Goal: Information Seeking & Learning: Learn about a topic

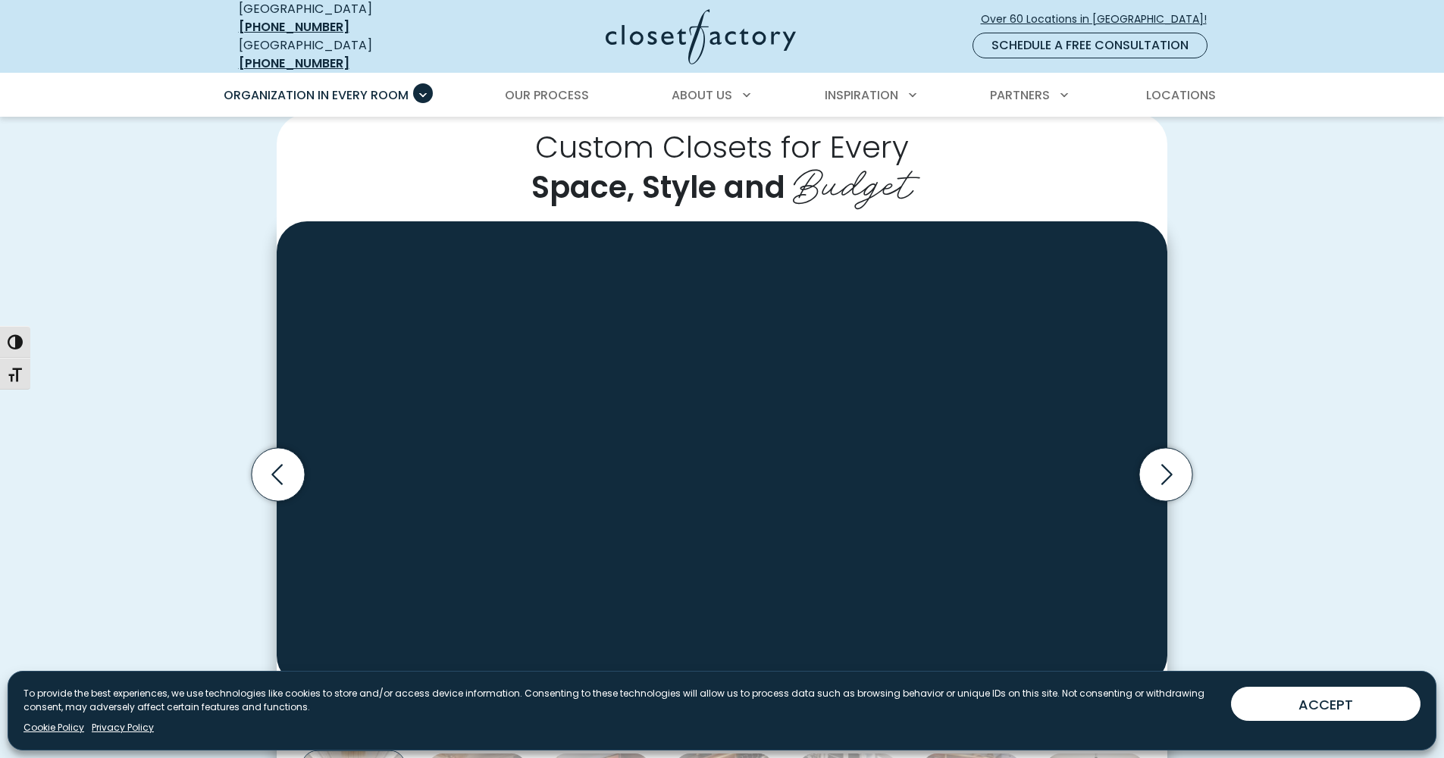
scroll to position [540, 0]
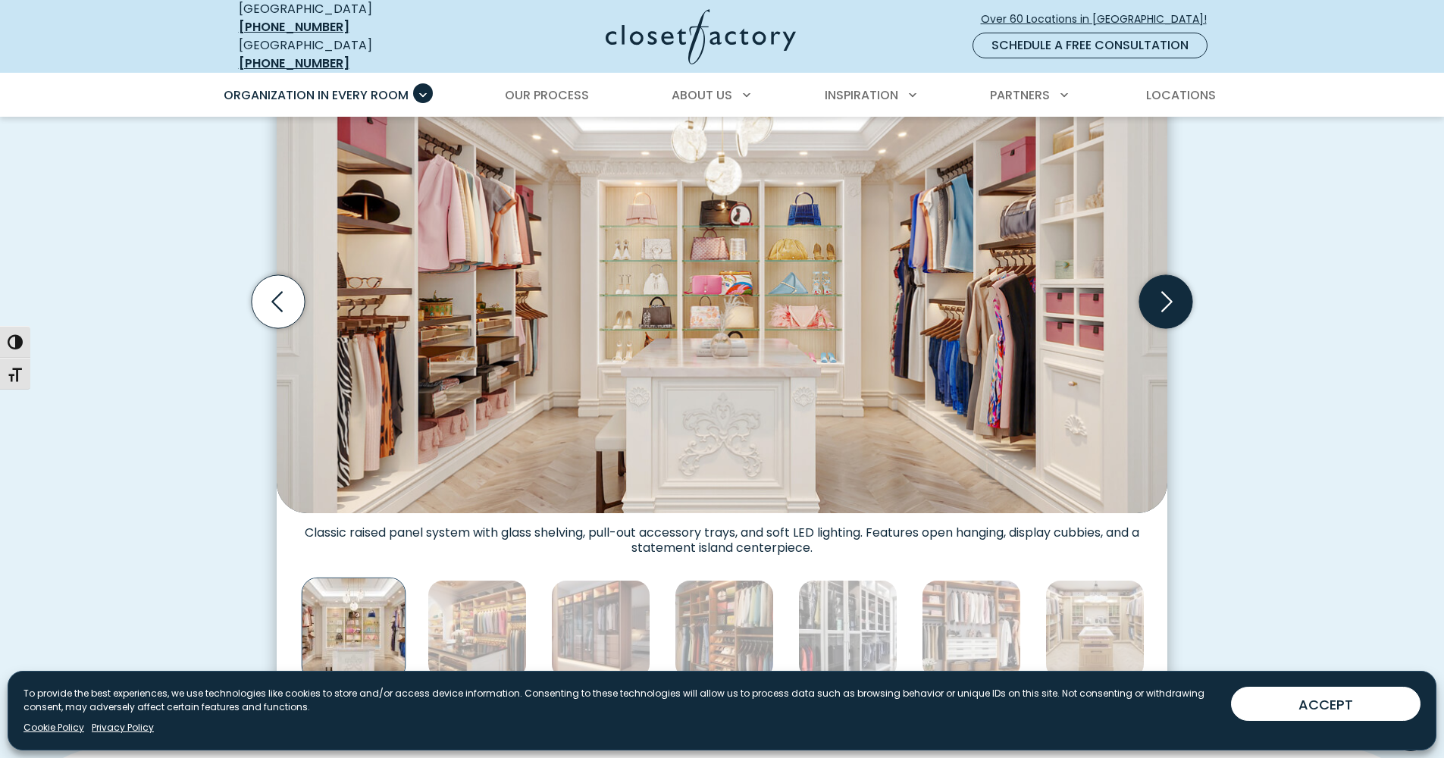
click at [1164, 281] on icon "Next slide" at bounding box center [1166, 301] width 53 height 53
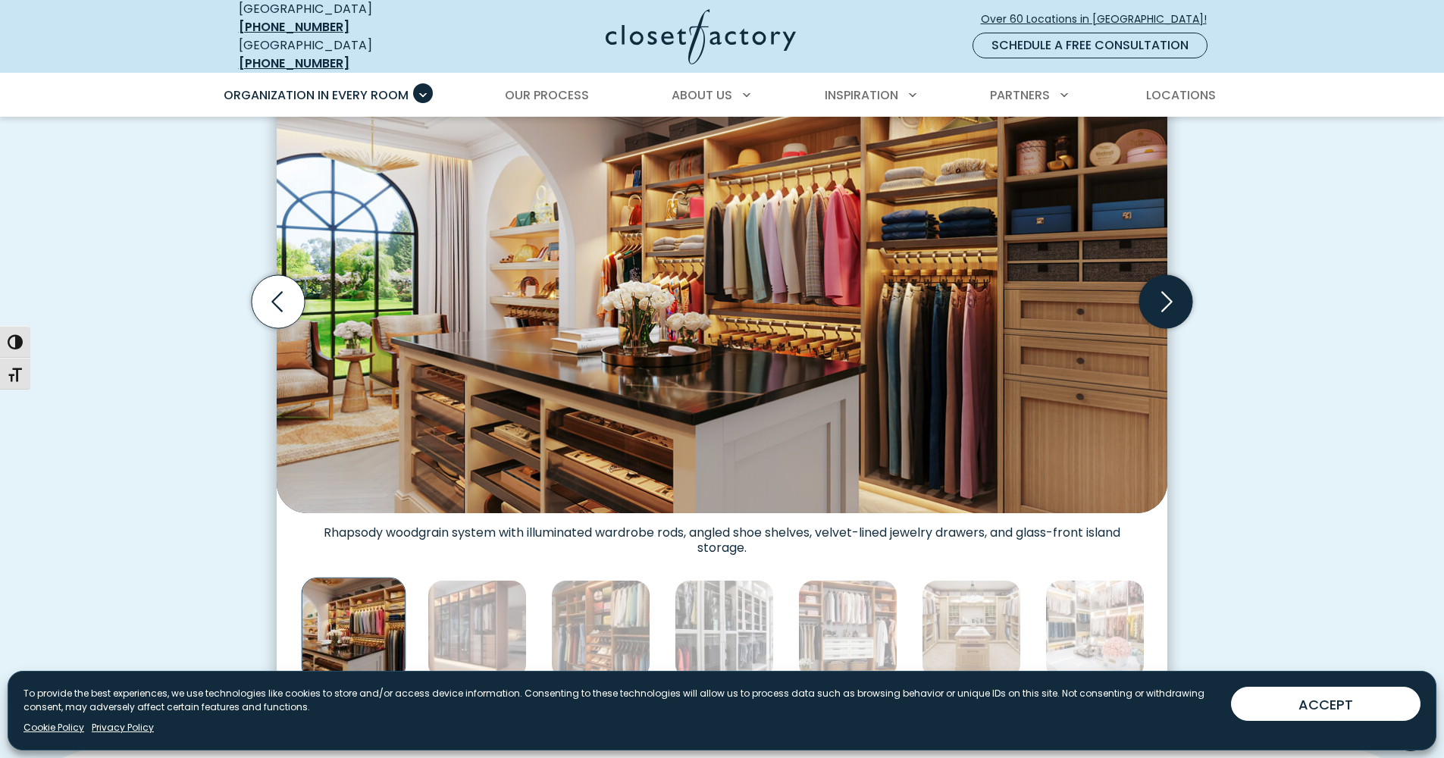
click at [1165, 290] on icon "Next slide" at bounding box center [1166, 301] width 53 height 53
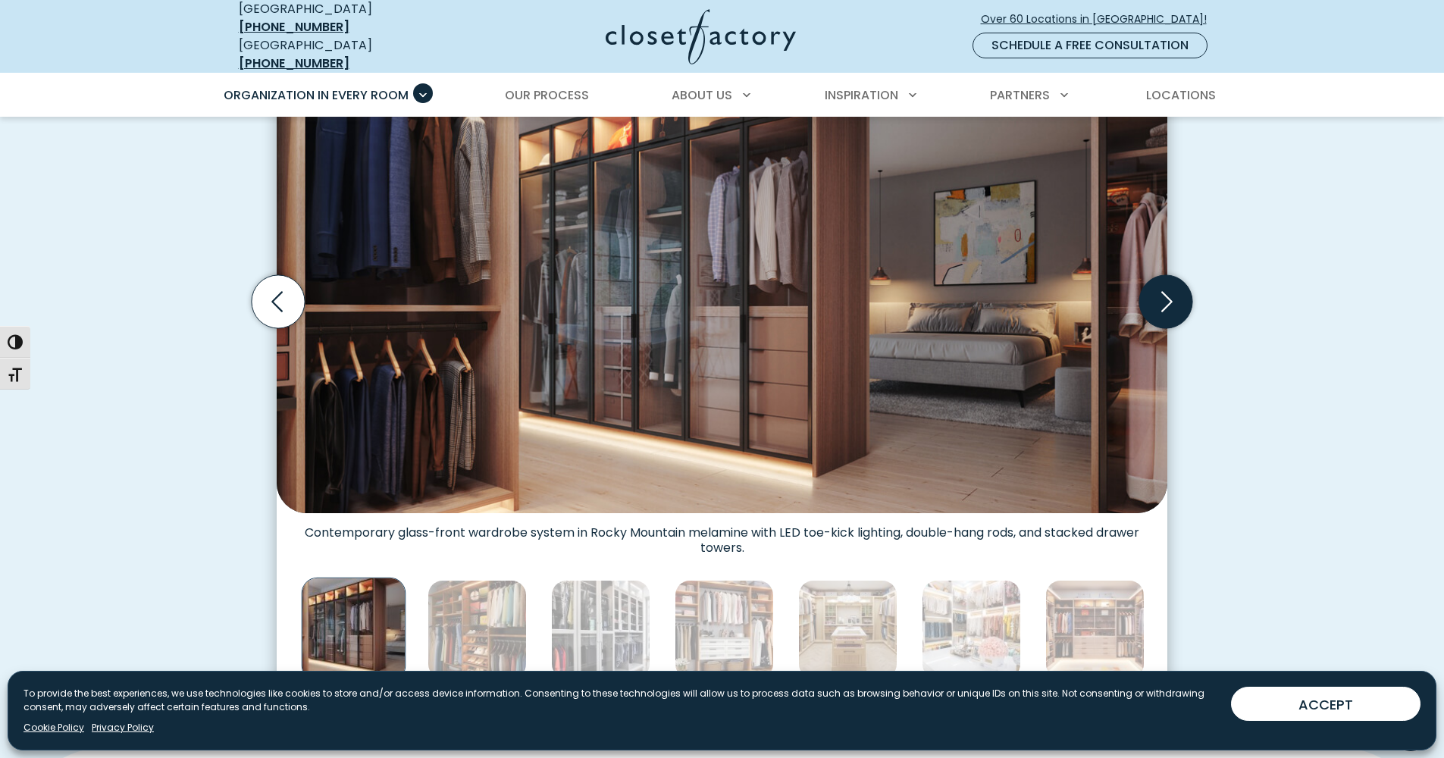
click at [1165, 290] on icon "Next slide" at bounding box center [1166, 301] width 53 height 53
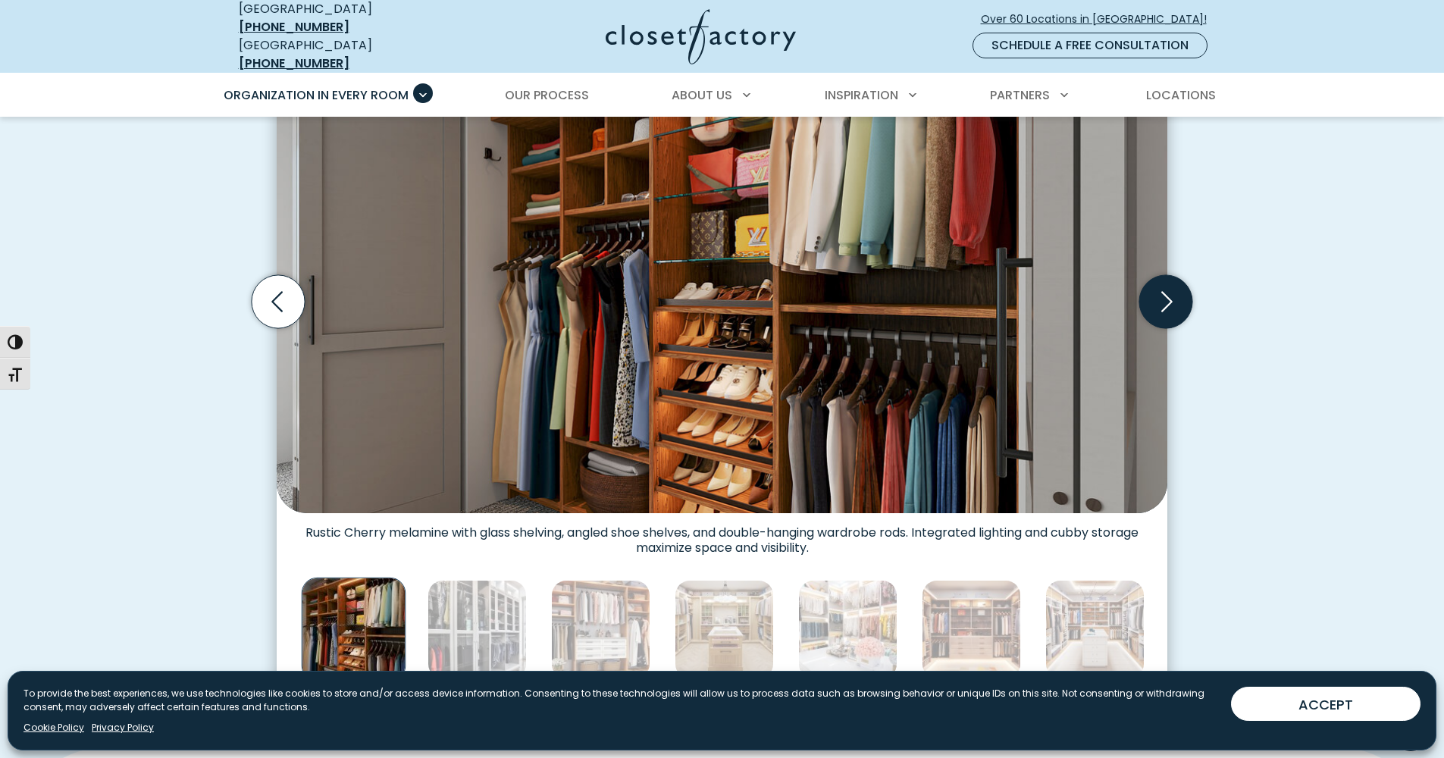
click at [1165, 290] on icon "Next slide" at bounding box center [1166, 301] width 53 height 53
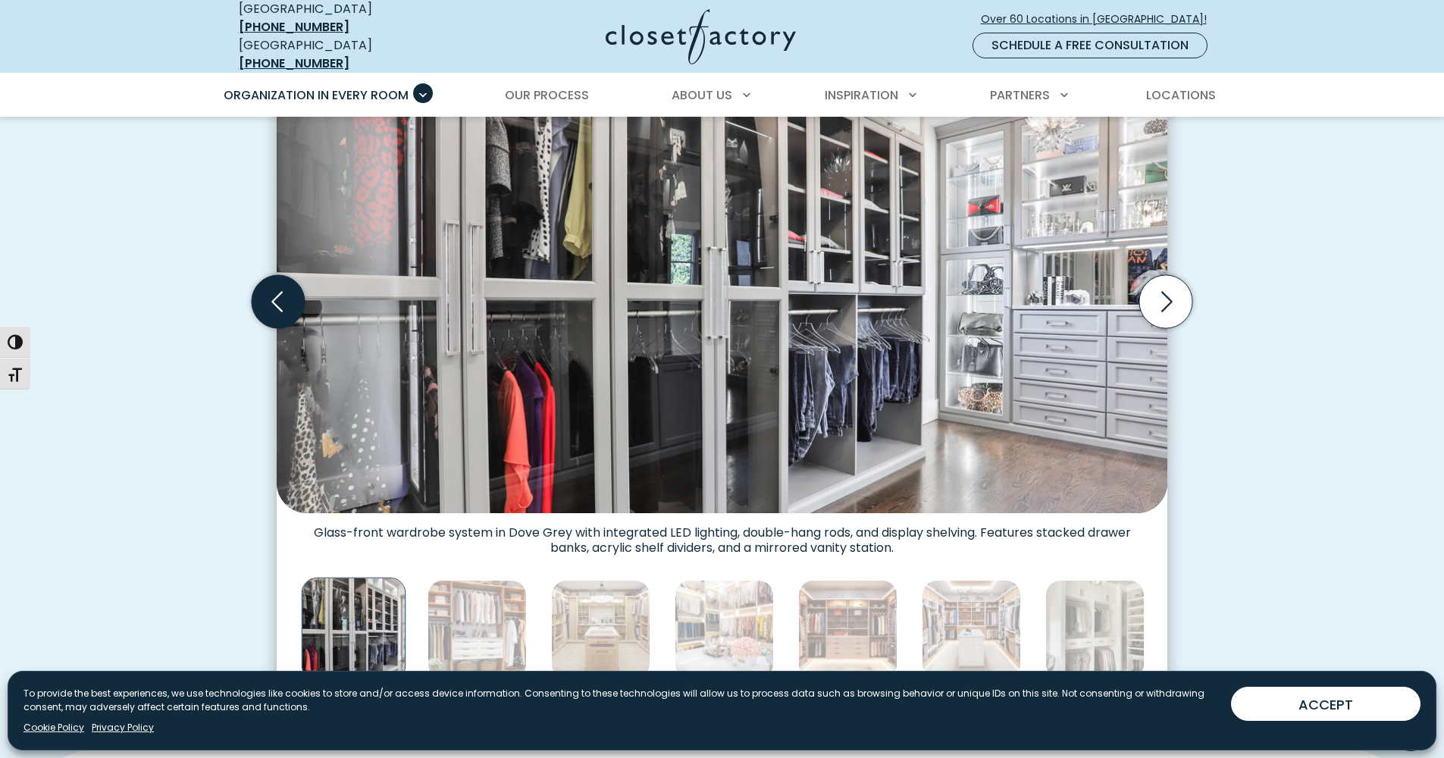
click at [278, 292] on icon "Previous slide" at bounding box center [276, 302] width 11 height 20
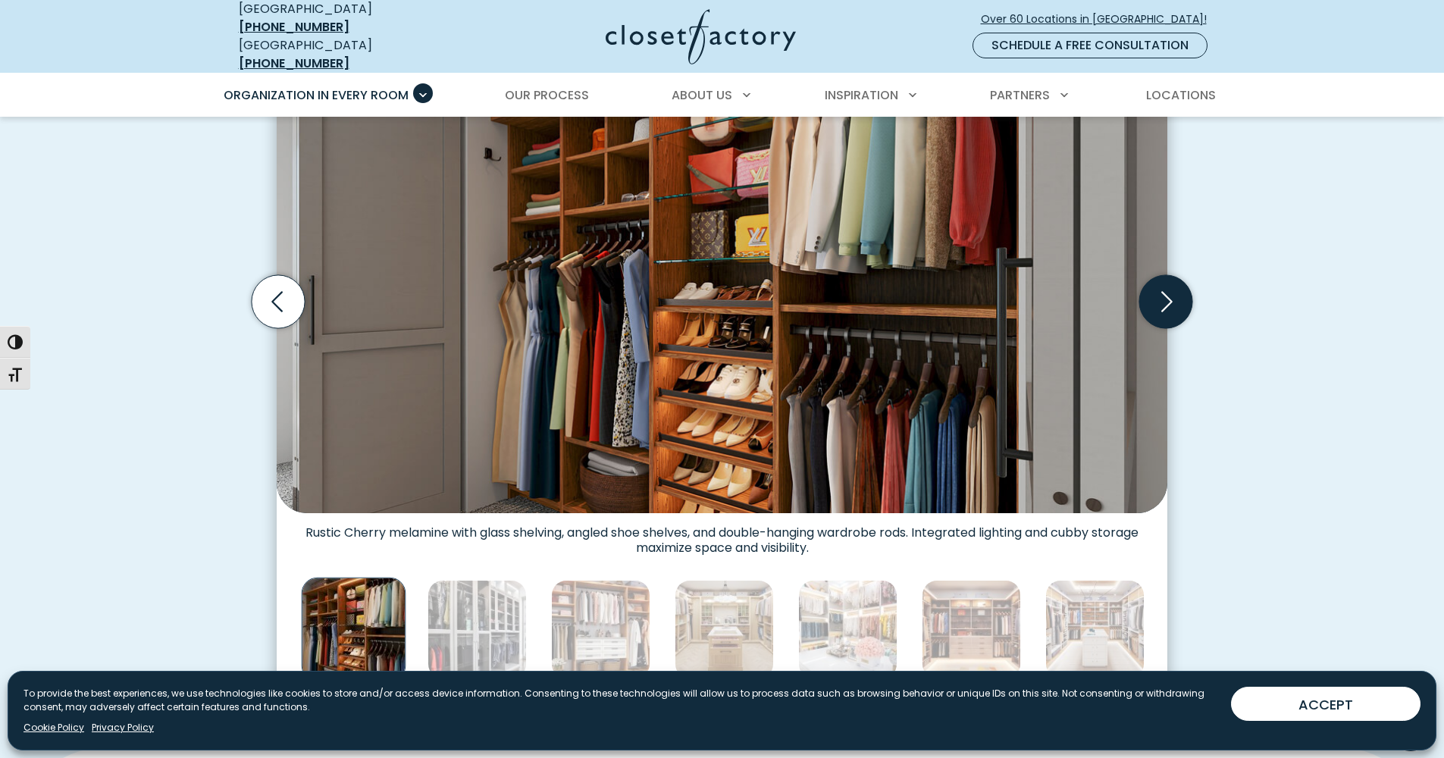
click at [1165, 293] on icon "Next slide" at bounding box center [1166, 301] width 53 height 53
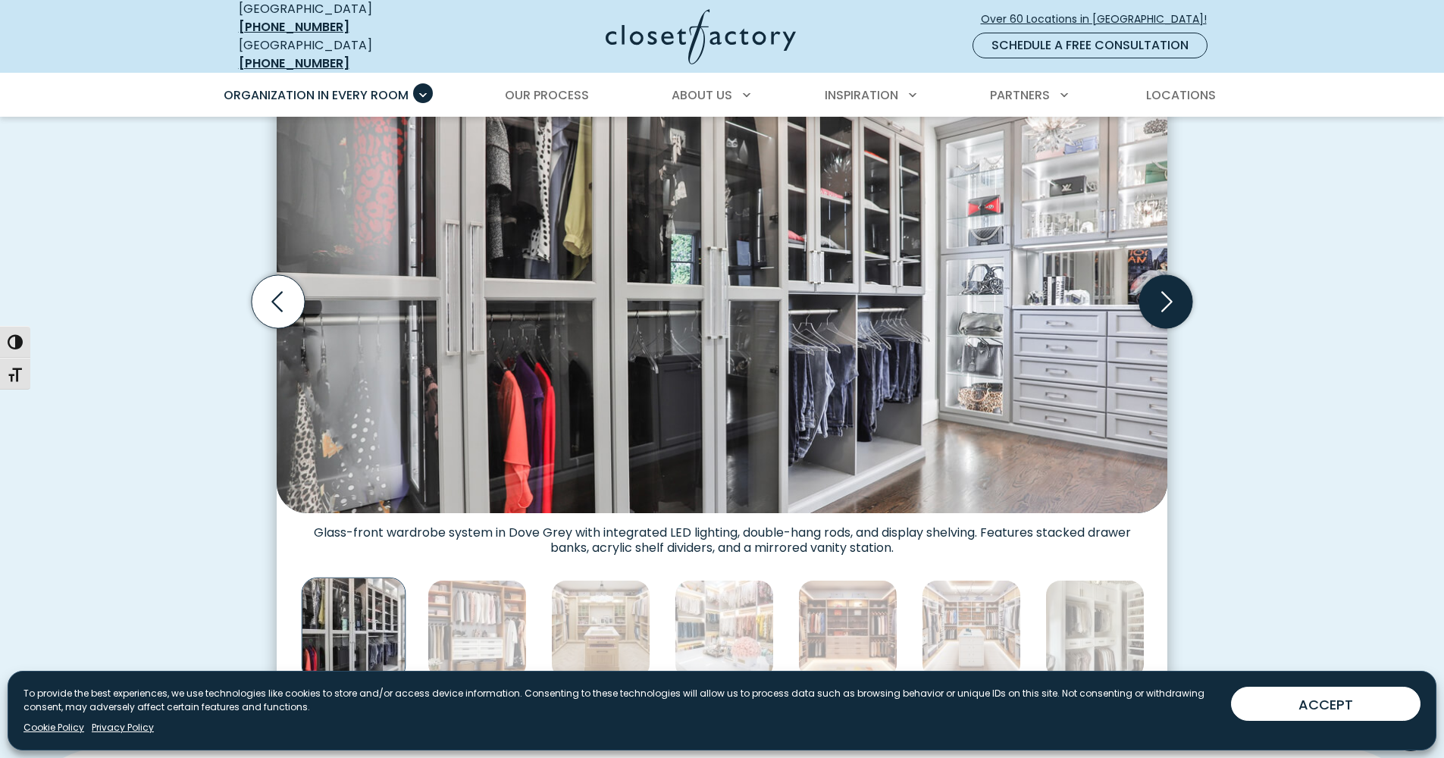
click at [1165, 293] on icon "Next slide" at bounding box center [1166, 301] width 53 height 53
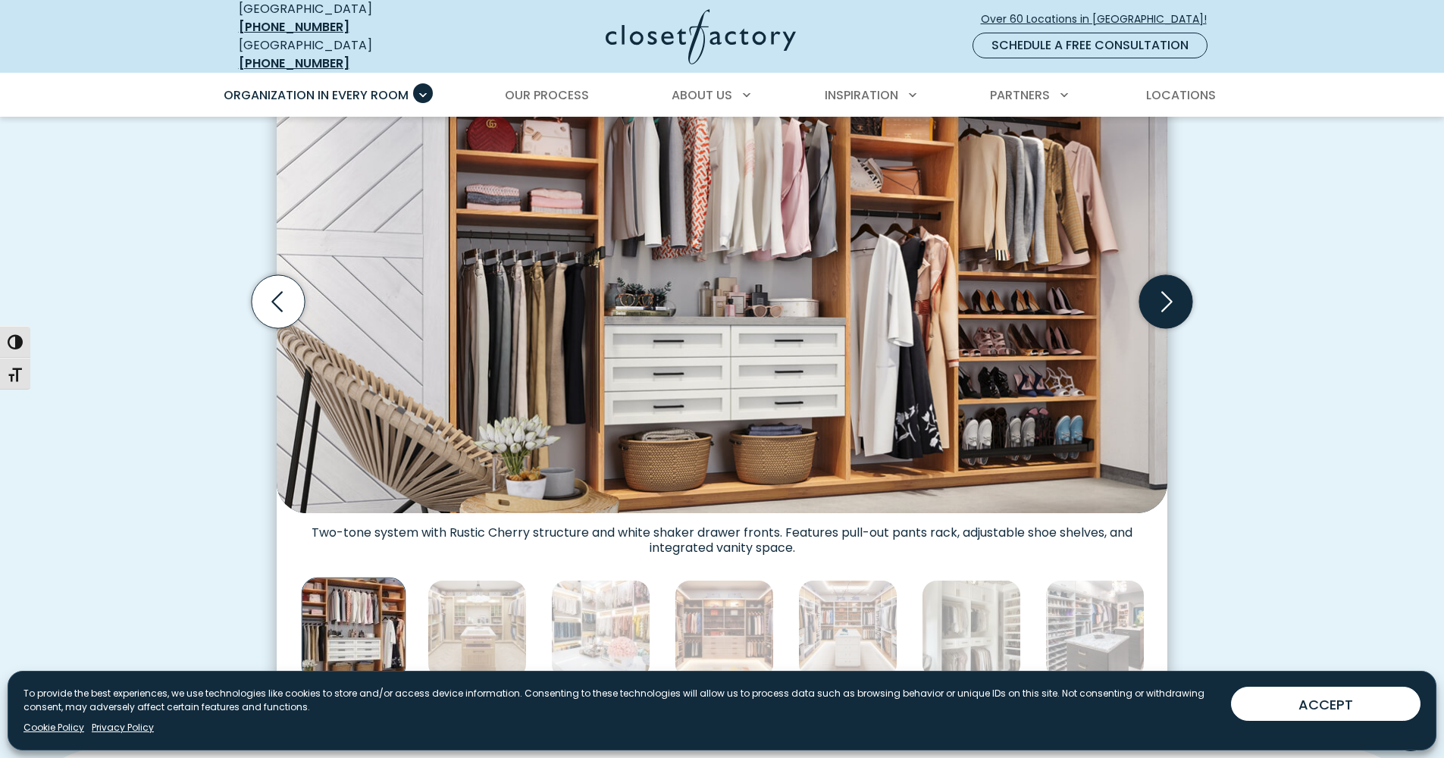
click at [1165, 293] on icon "Next slide" at bounding box center [1166, 301] width 53 height 53
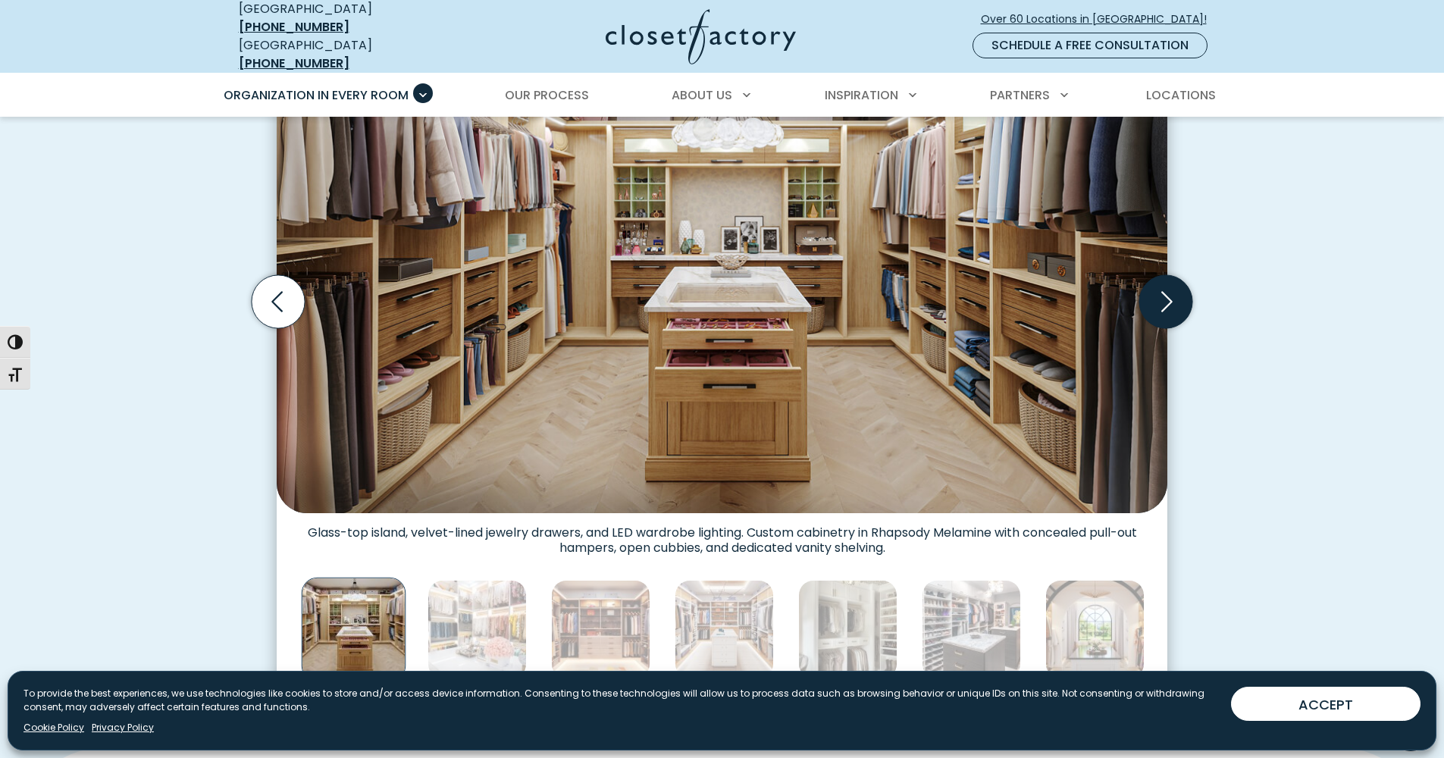
click at [1182, 283] on icon "Next slide" at bounding box center [1166, 301] width 53 height 53
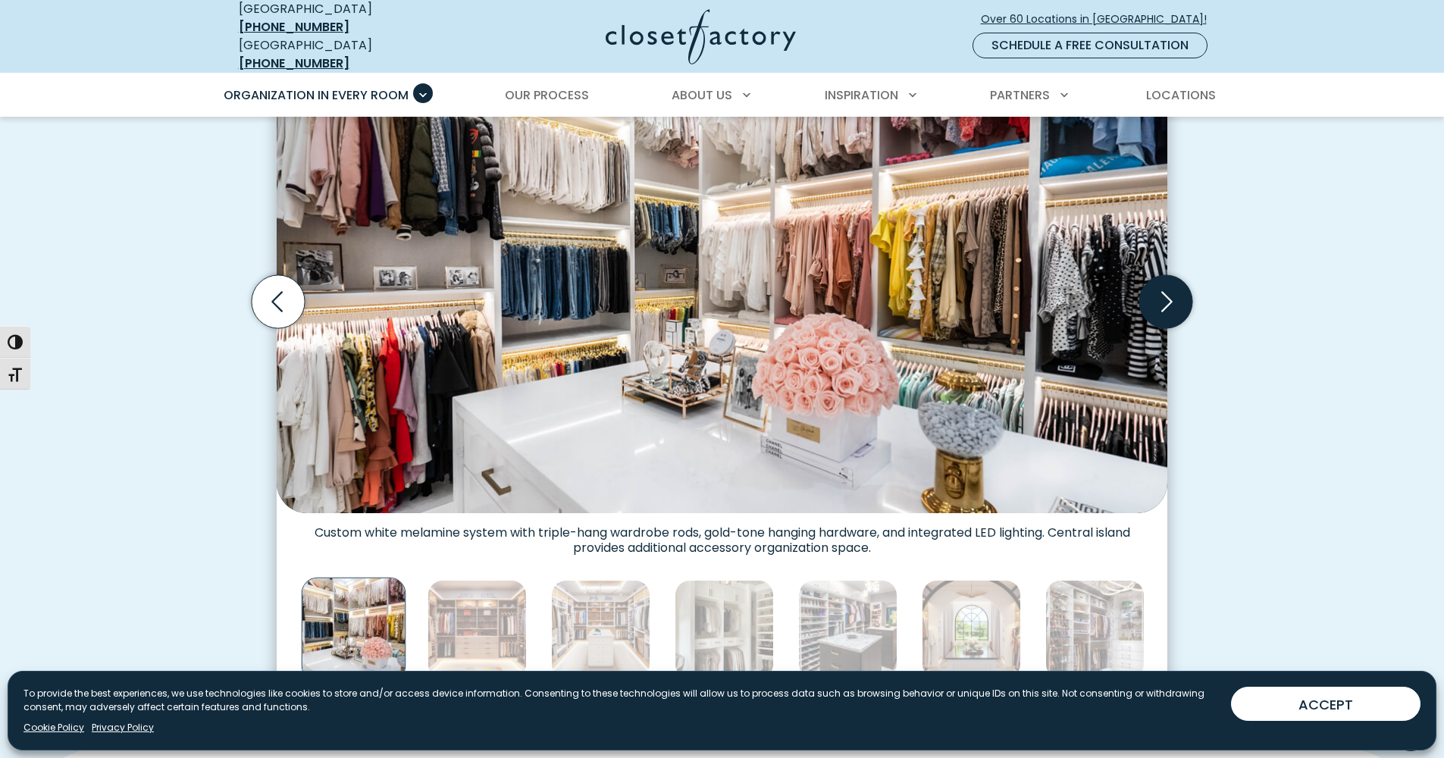
click at [1183, 284] on icon "Next slide" at bounding box center [1166, 301] width 53 height 53
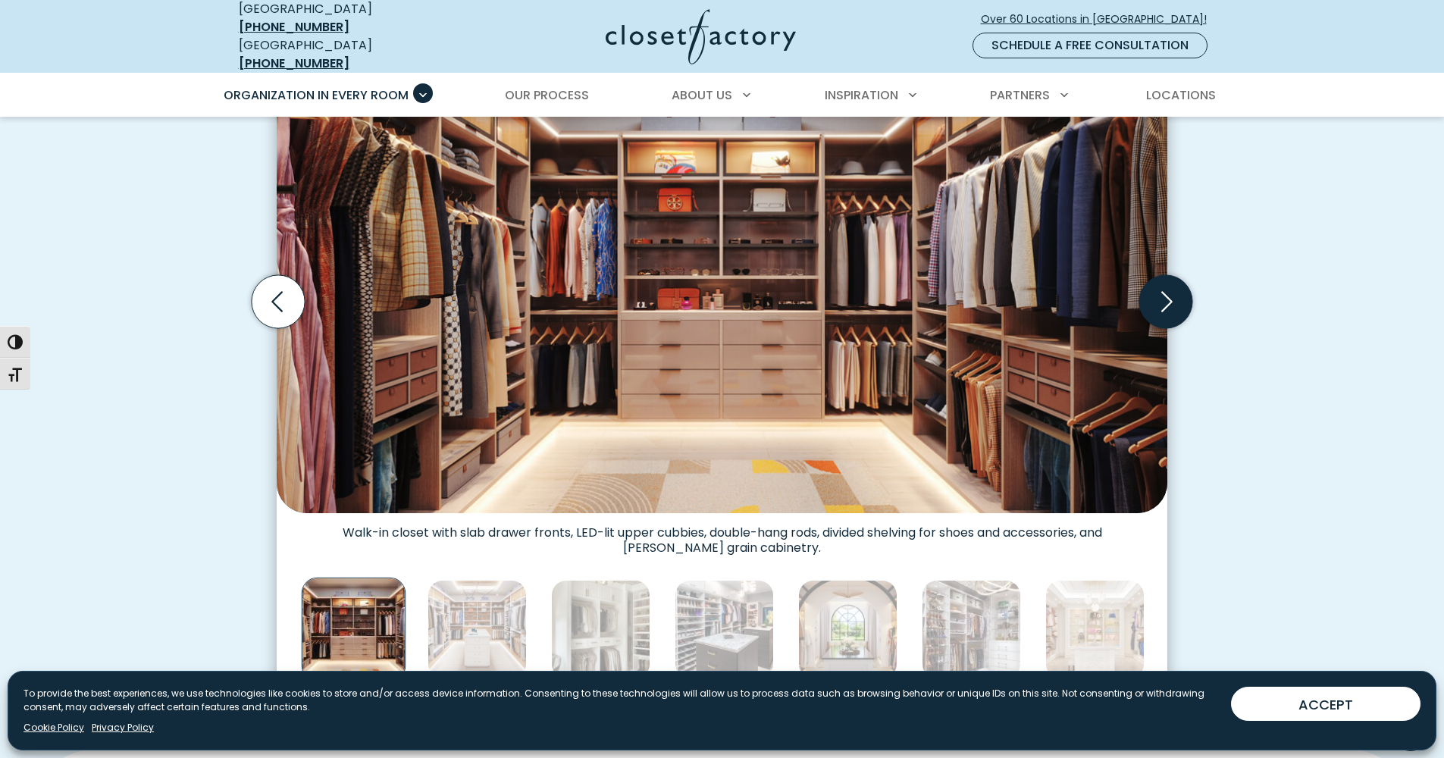
click at [1182, 284] on icon "Next slide" at bounding box center [1166, 301] width 53 height 53
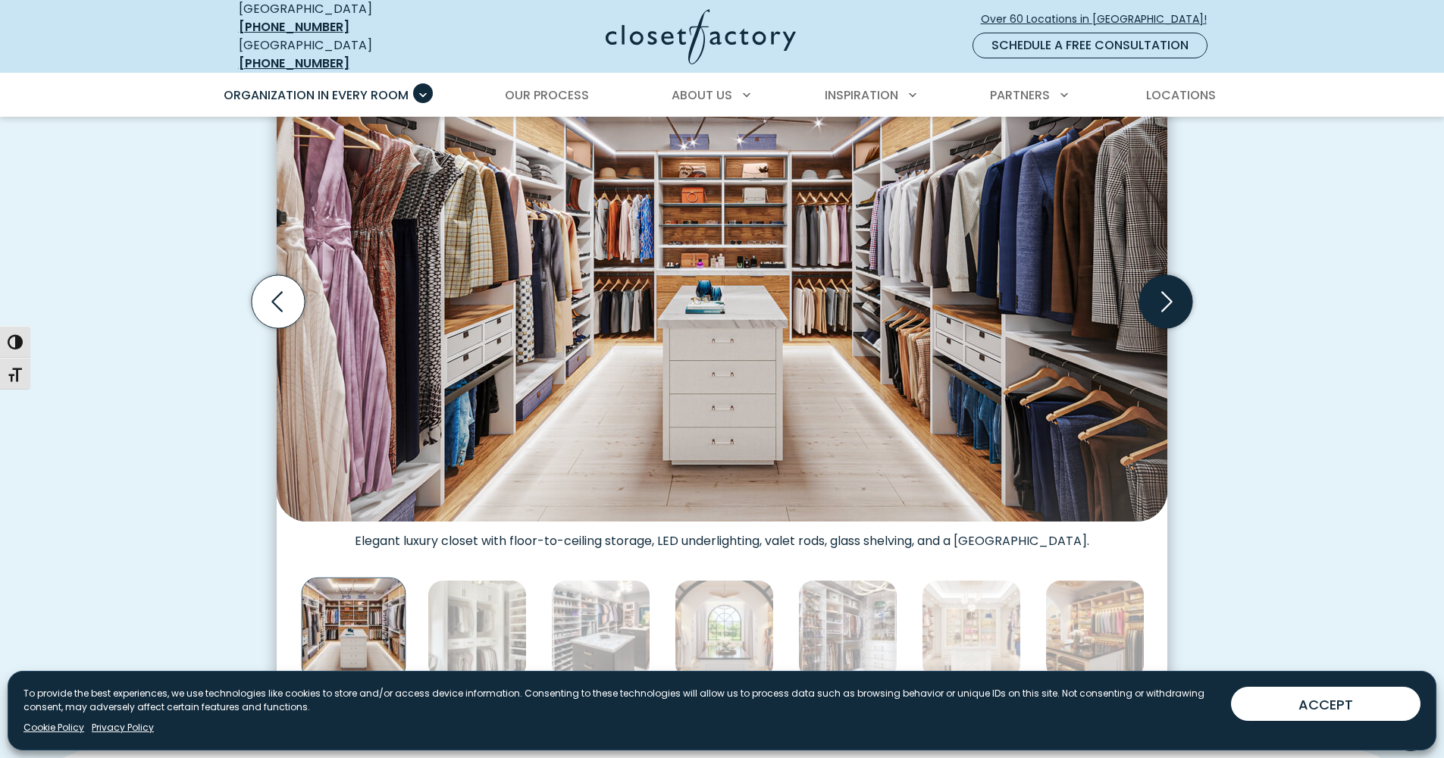
click at [1182, 284] on icon "Next slide" at bounding box center [1166, 301] width 53 height 53
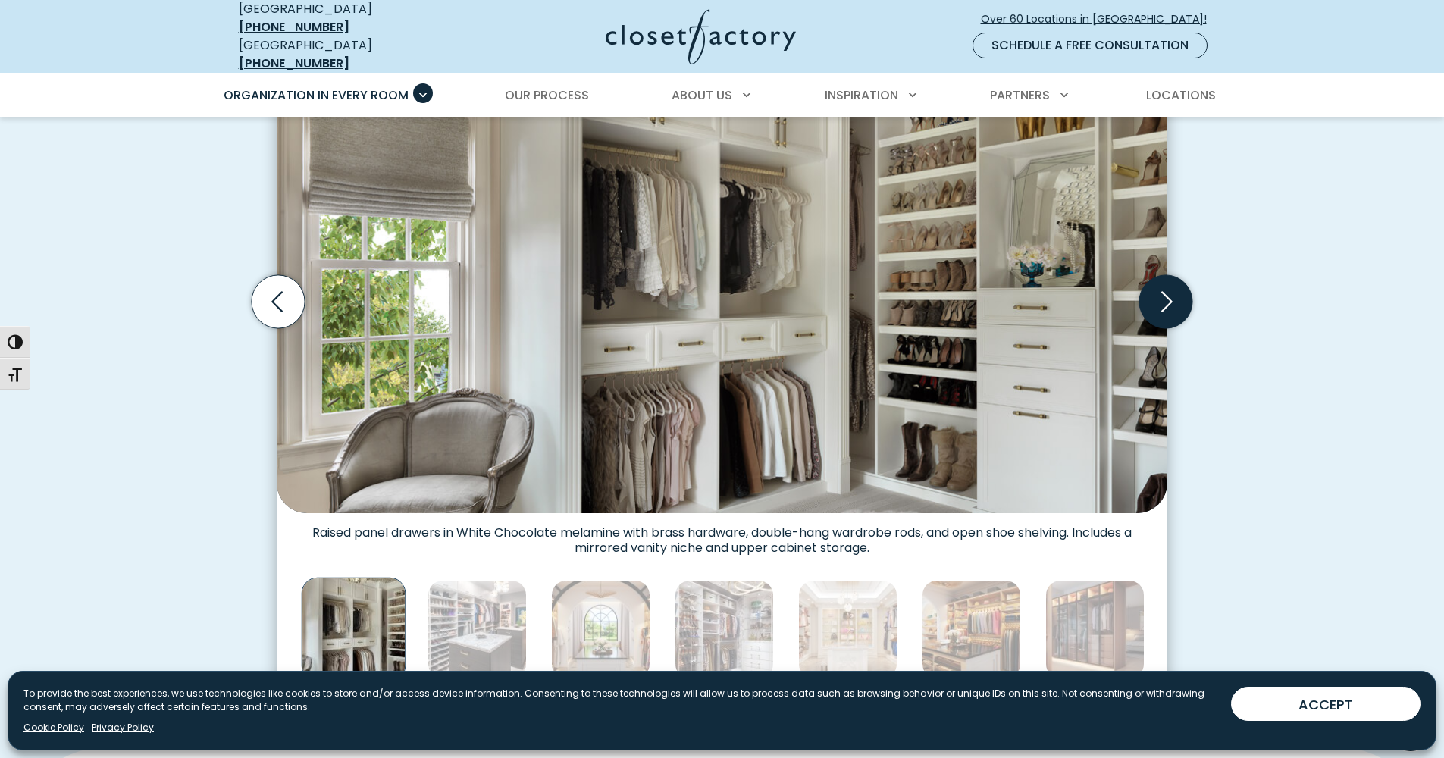
click at [1183, 283] on icon "Next slide" at bounding box center [1166, 301] width 53 height 53
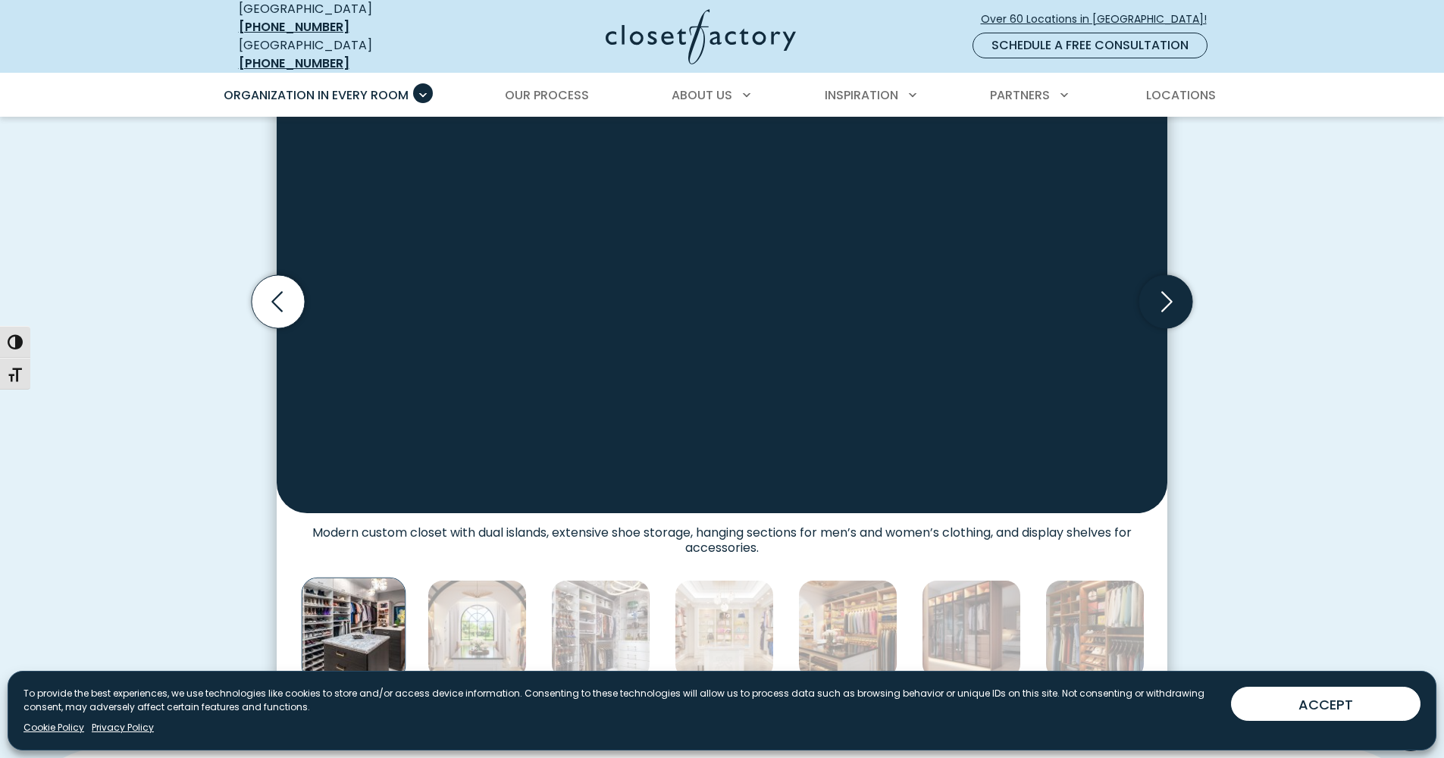
click at [1183, 283] on icon "Next slide" at bounding box center [1166, 301] width 53 height 53
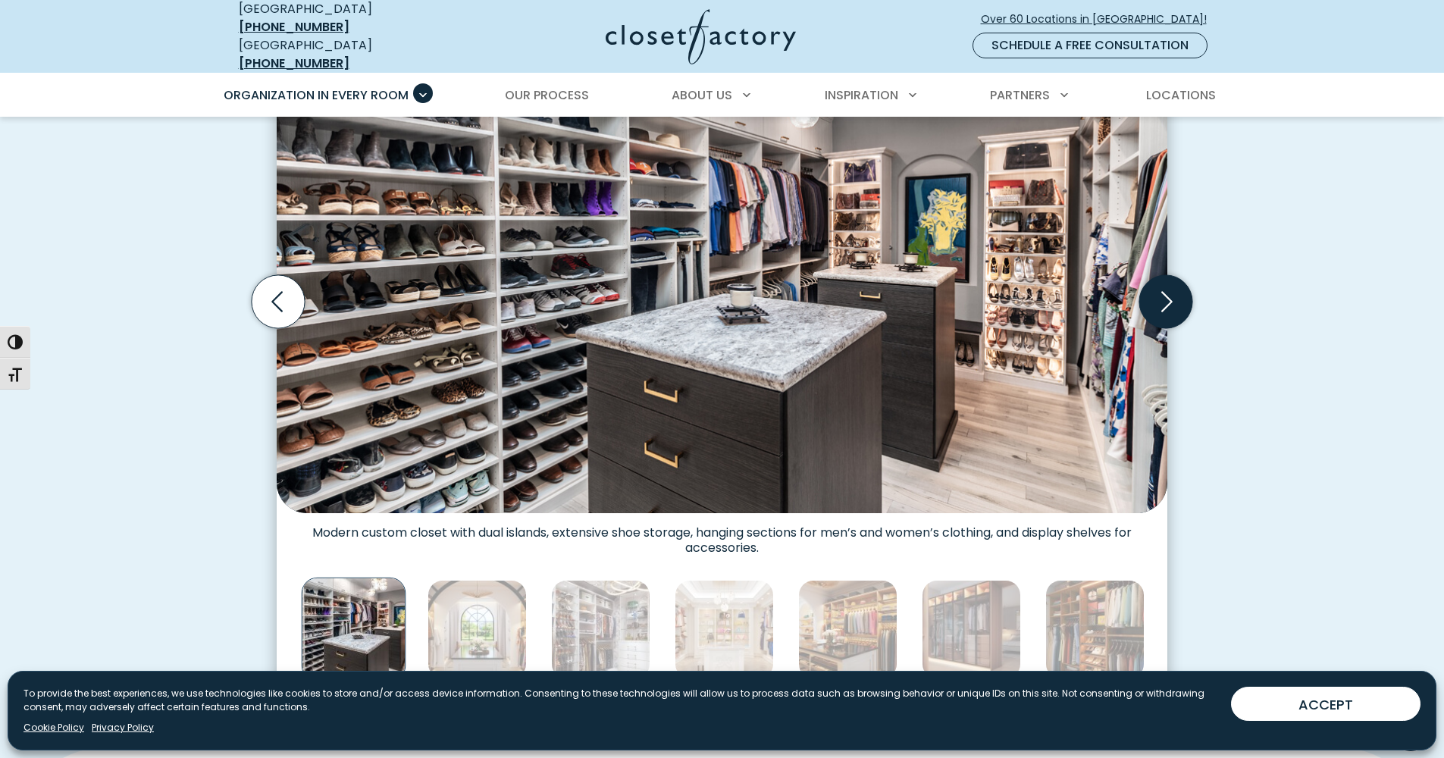
click at [1182, 283] on icon "Next slide" at bounding box center [1166, 301] width 53 height 53
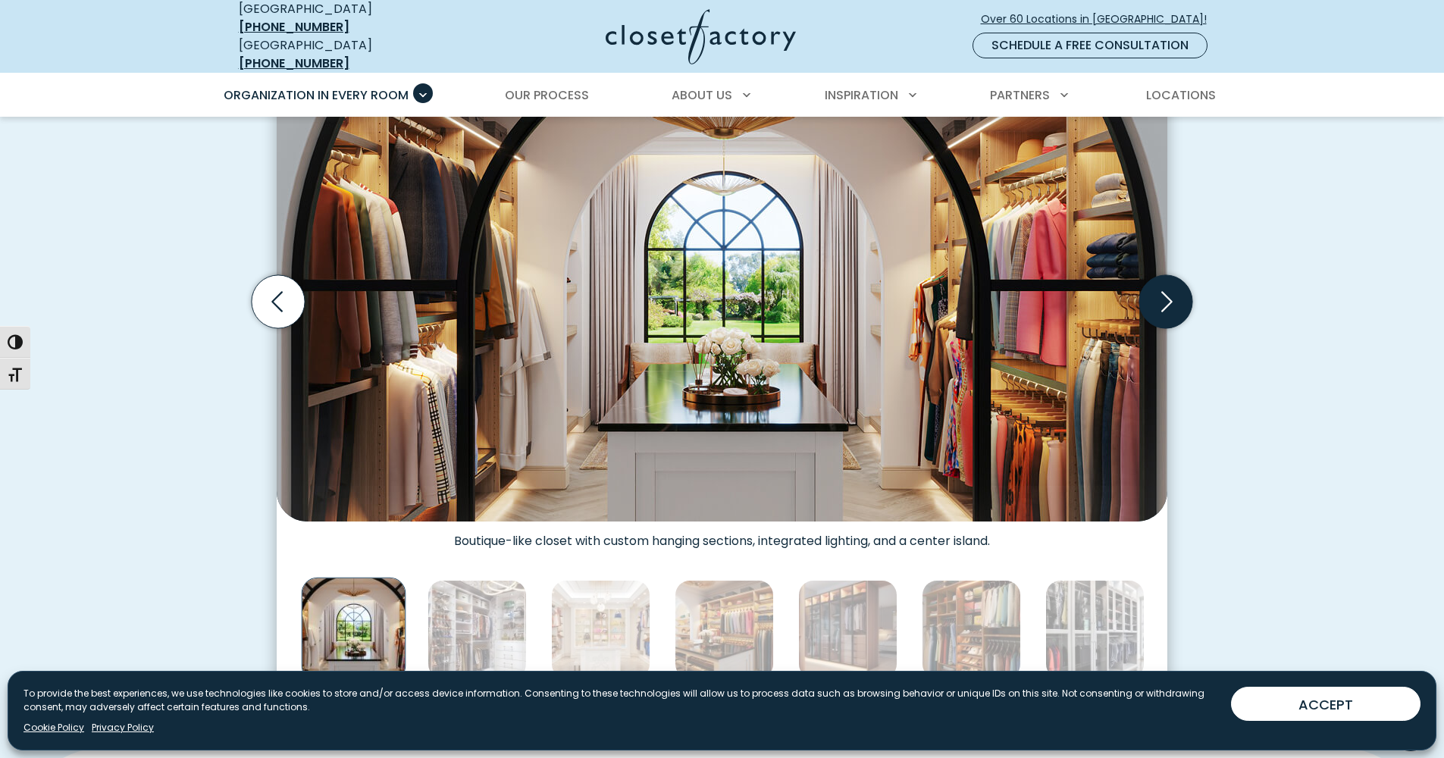
click at [1182, 282] on icon "Next slide" at bounding box center [1166, 301] width 53 height 53
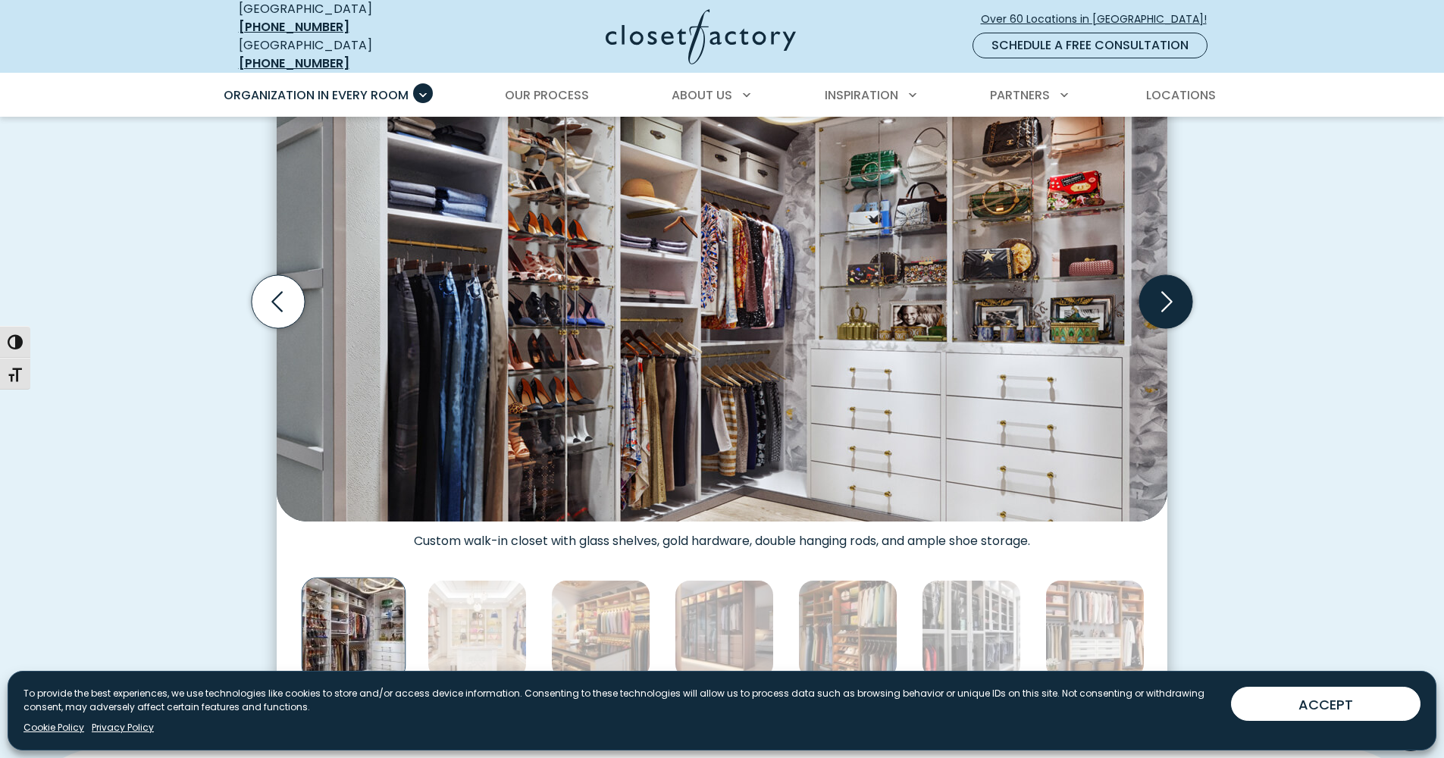
click at [1181, 283] on icon "Next slide" at bounding box center [1166, 301] width 53 height 53
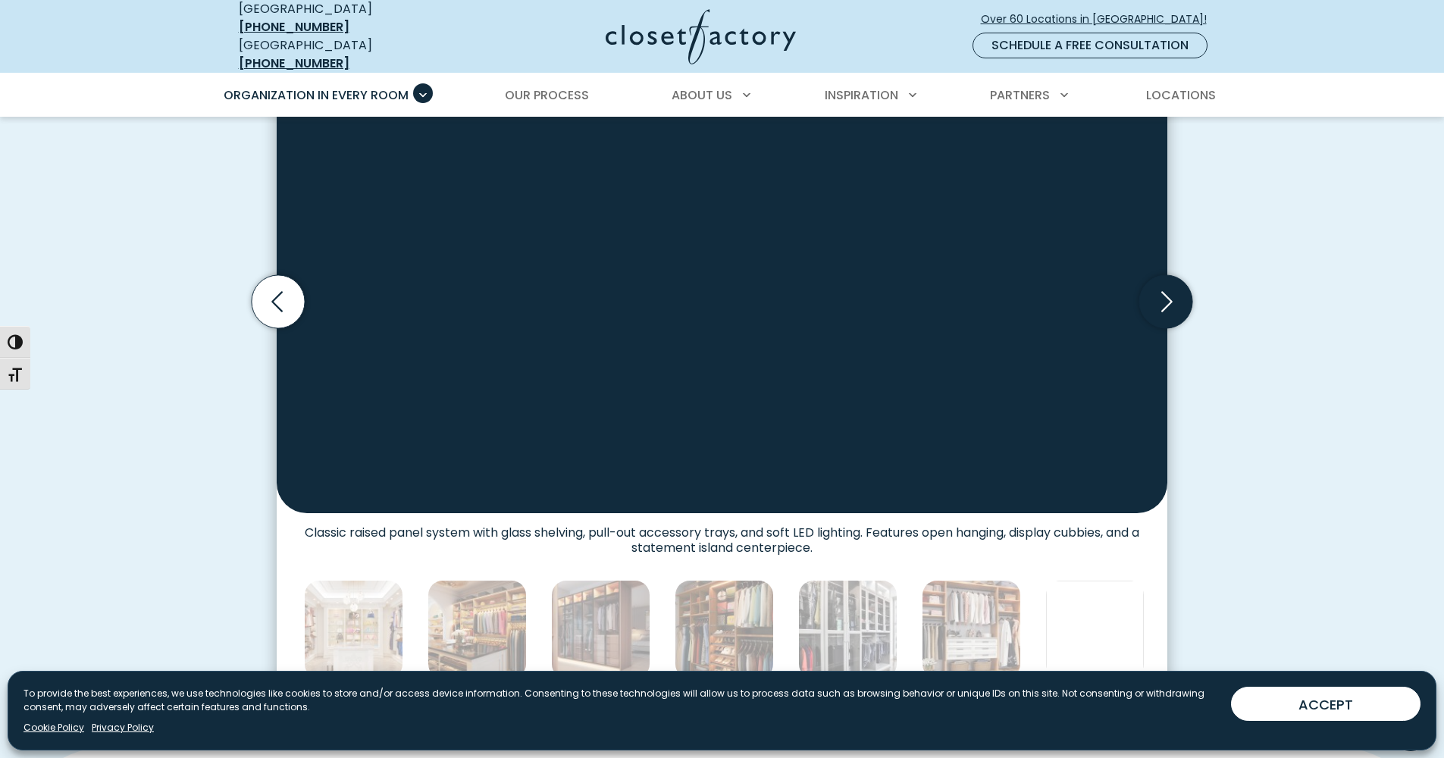
click at [1181, 284] on icon "Next slide" at bounding box center [1166, 301] width 53 height 53
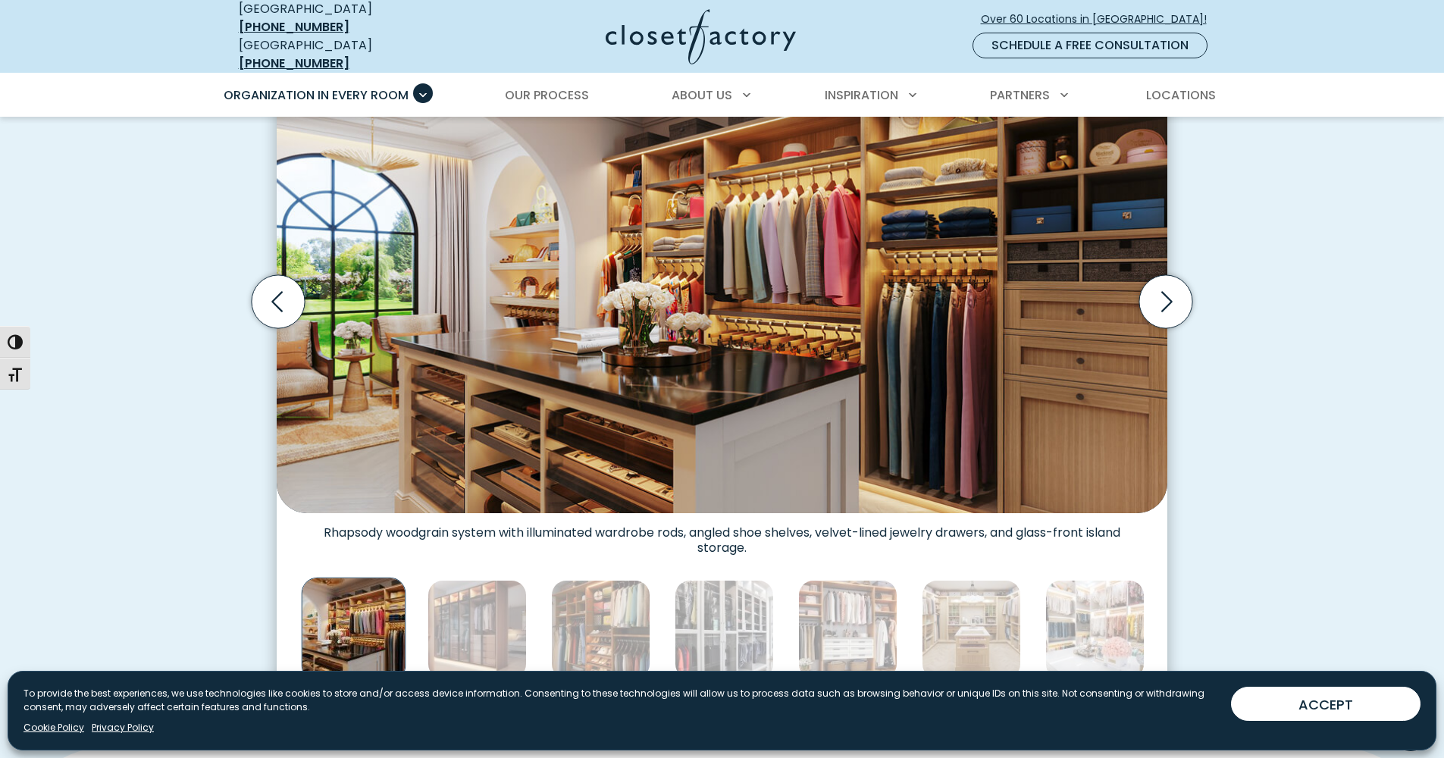
scroll to position [666, 0]
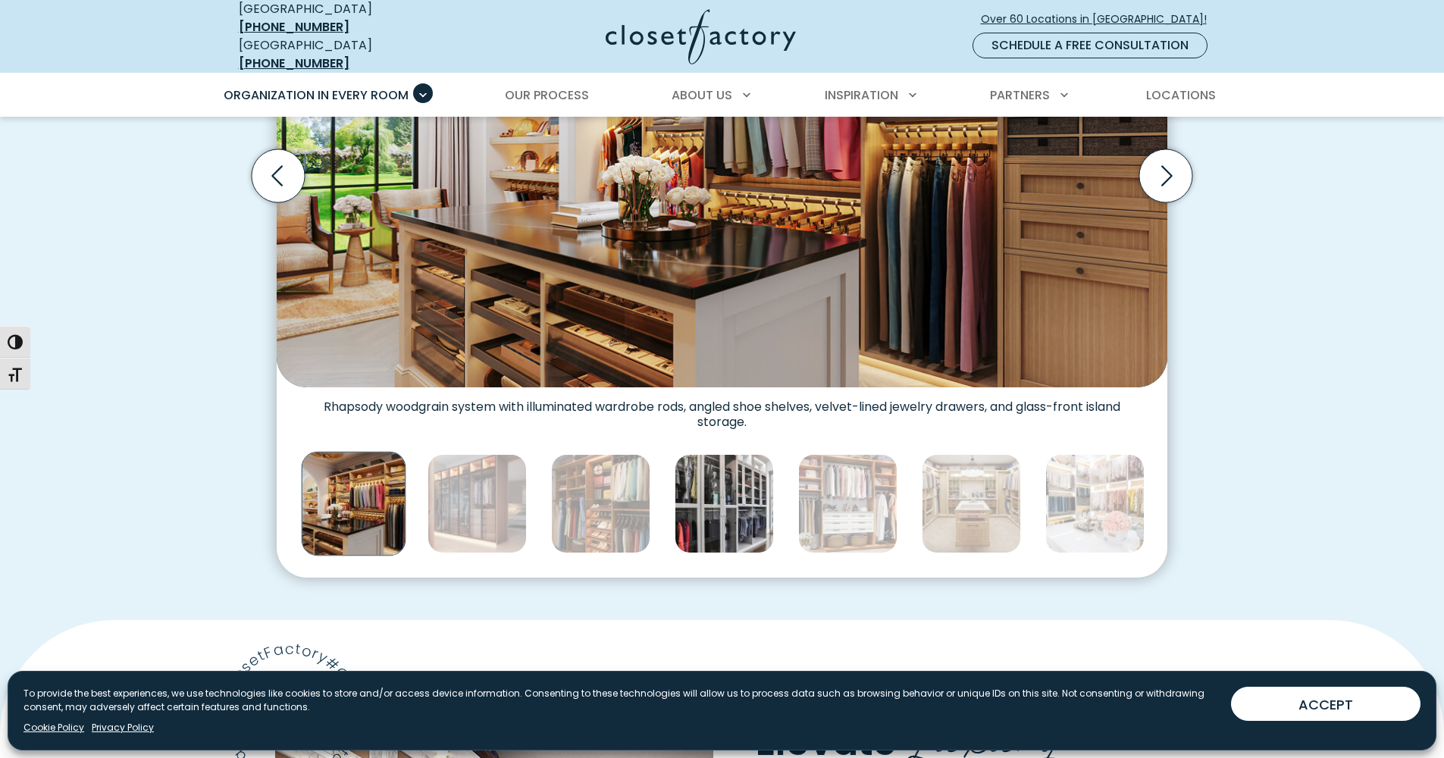
click at [722, 508] on img "Thumbnail Gallery" at bounding box center [724, 503] width 99 height 99
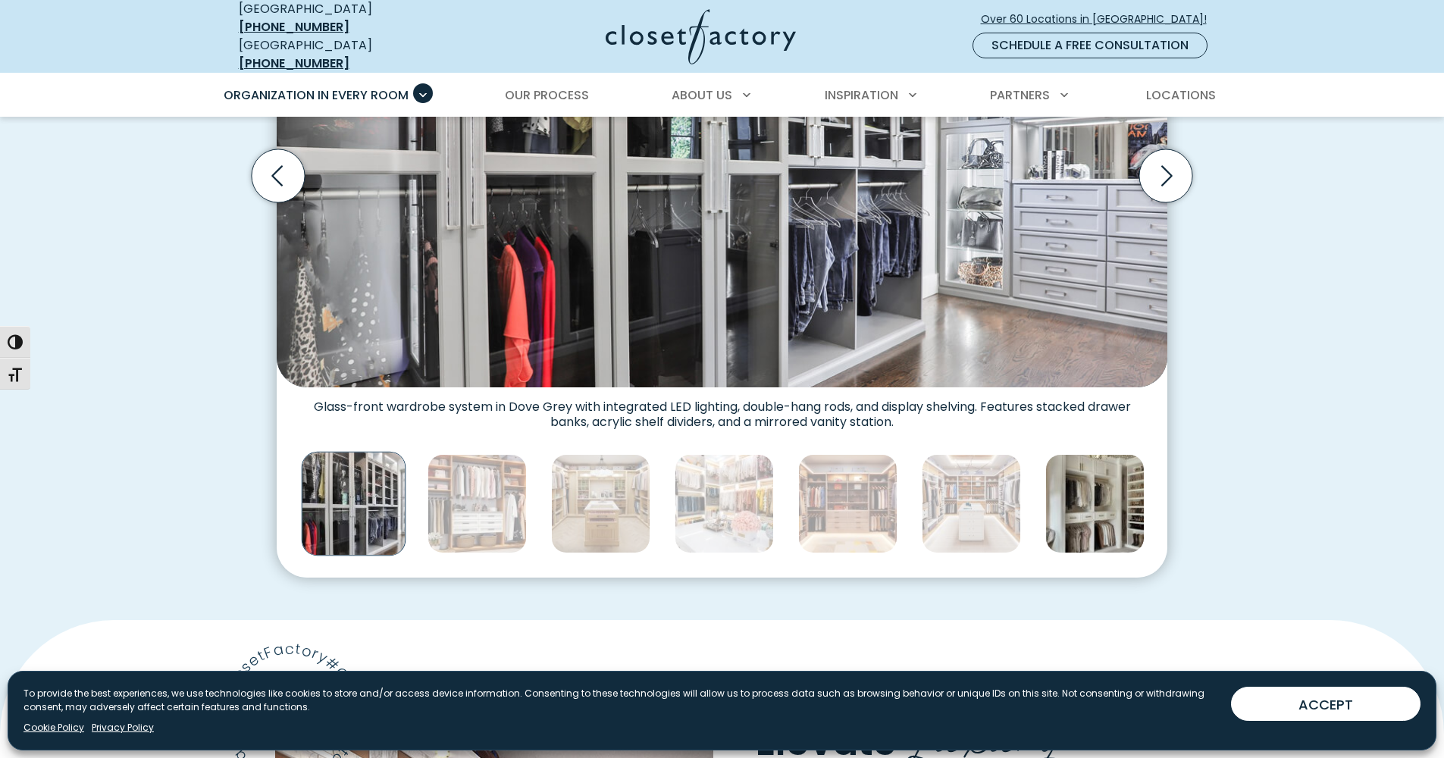
click at [1048, 497] on img "Thumbnail Gallery" at bounding box center [1095, 503] width 99 height 99
click at [1060, 494] on img "Thumbnail Gallery" at bounding box center [1095, 503] width 99 height 99
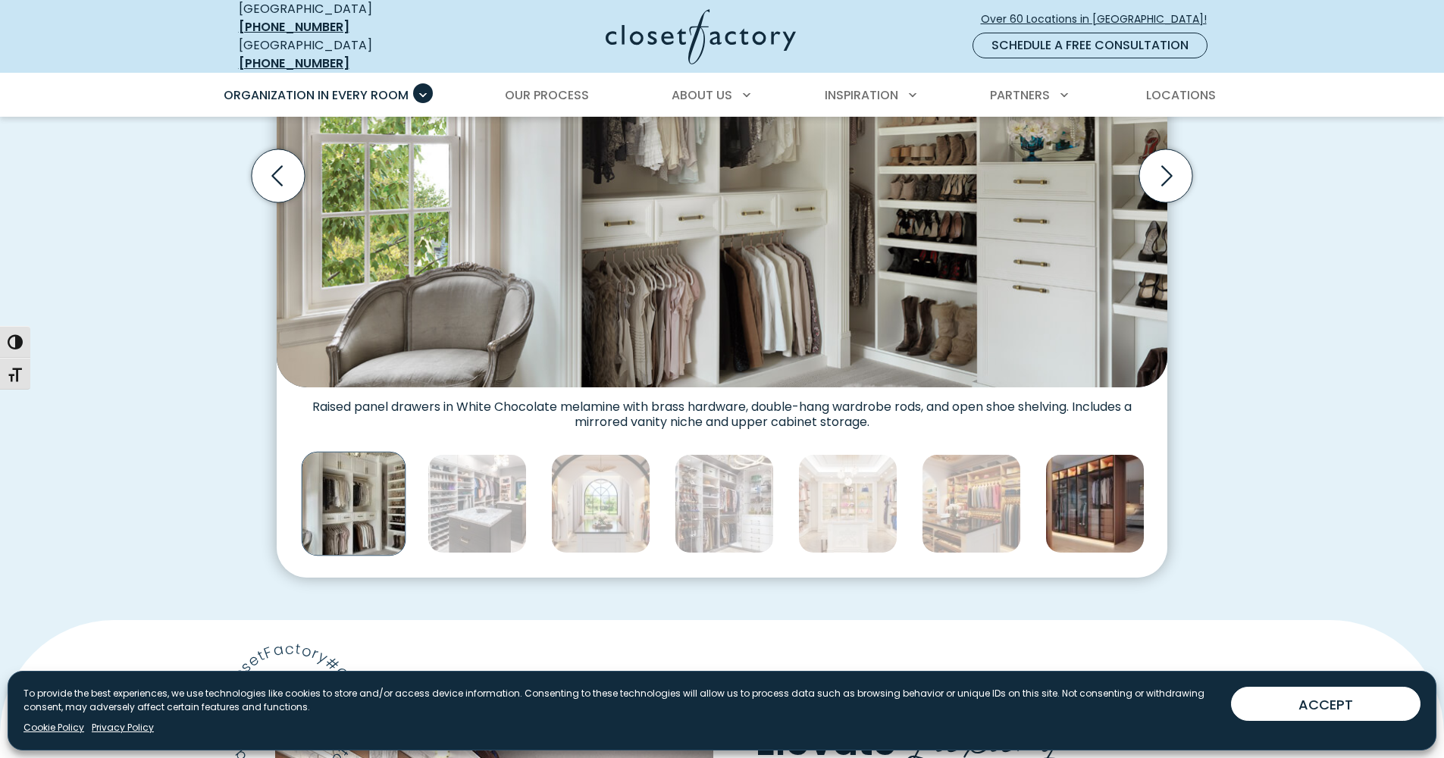
click at [1101, 491] on img "Thumbnail Gallery" at bounding box center [1095, 503] width 99 height 99
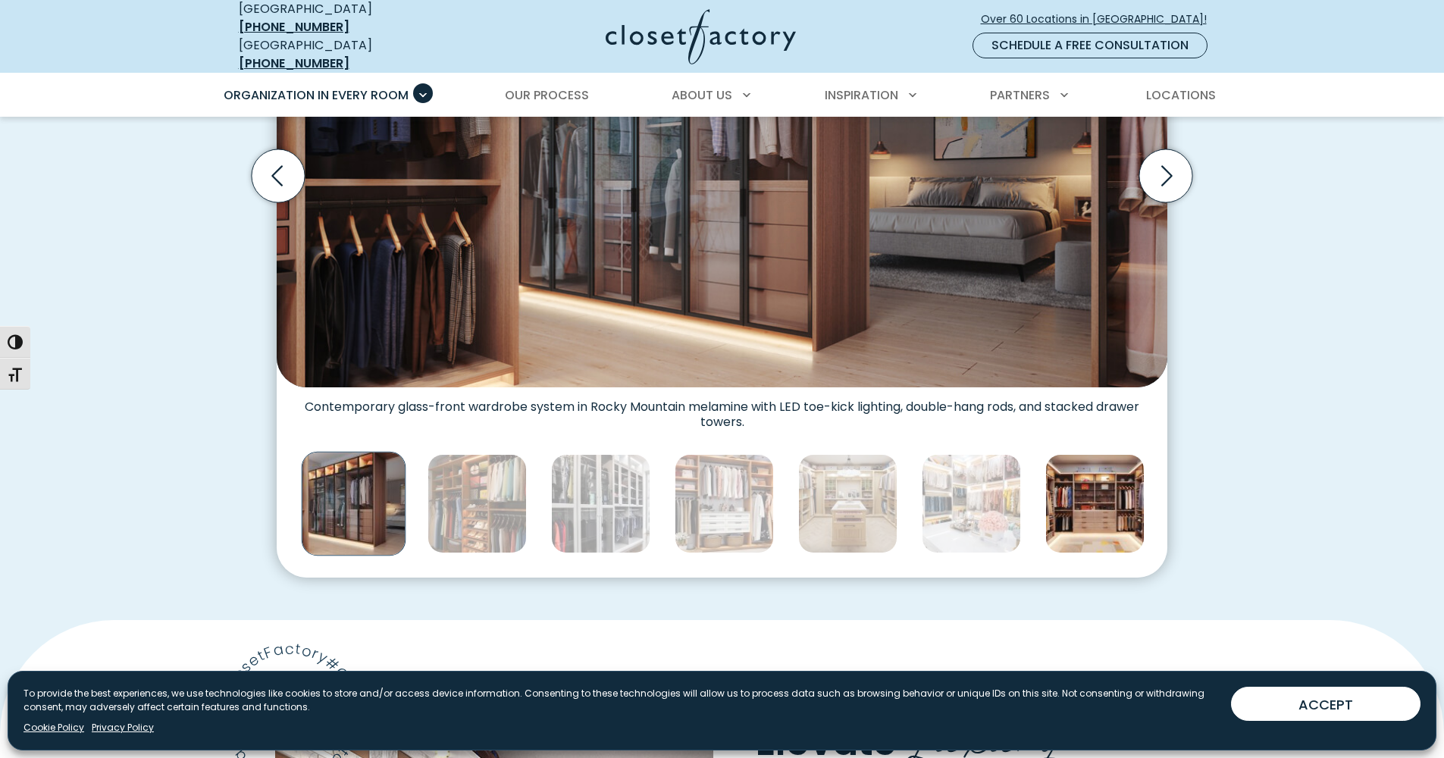
click at [1093, 508] on img "Thumbnail Gallery" at bounding box center [1095, 503] width 99 height 99
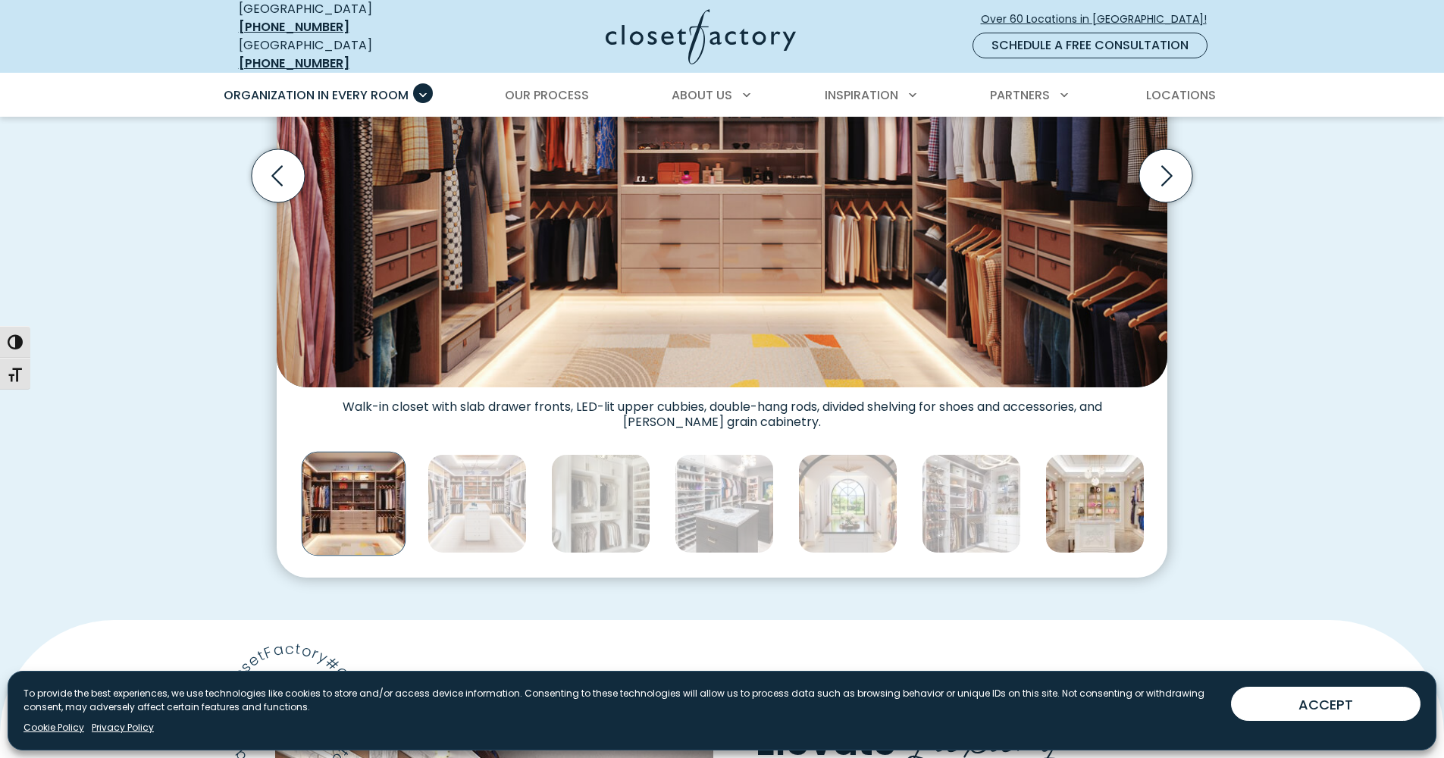
click at [1091, 507] on img "Thumbnail Gallery" at bounding box center [1095, 503] width 99 height 99
click at [1081, 502] on img "Thumbnail Gallery" at bounding box center [1095, 503] width 99 height 99
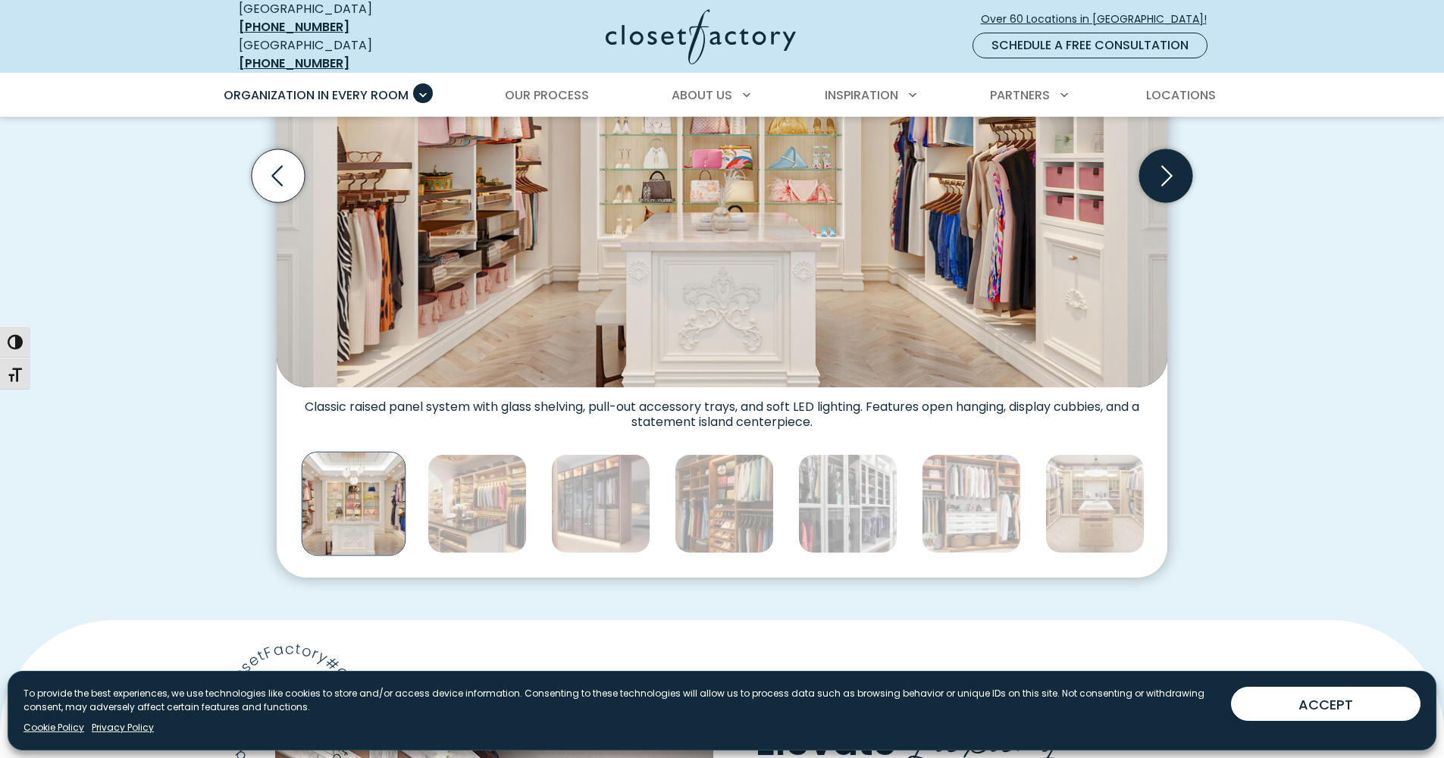
click at [1153, 162] on icon "Next slide" at bounding box center [1166, 175] width 53 height 53
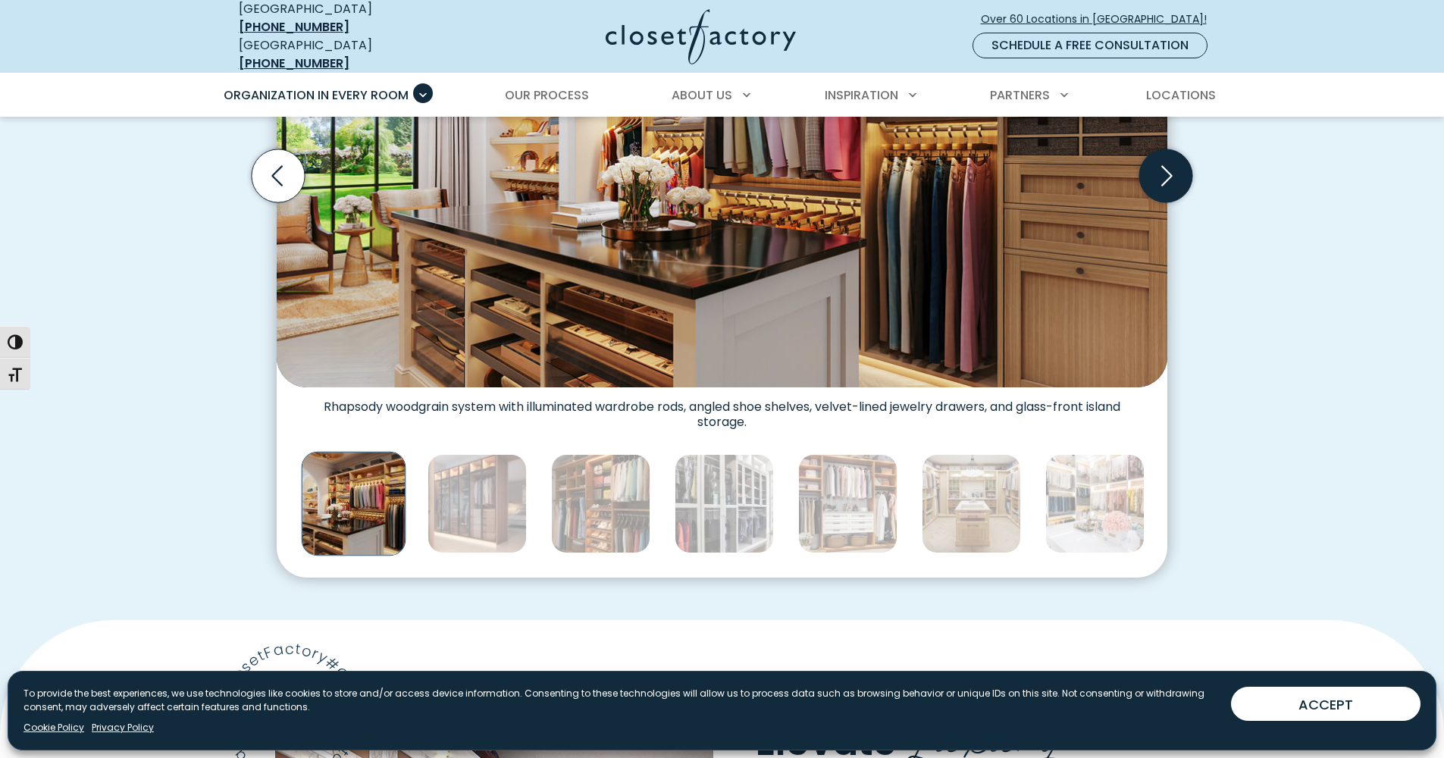
click at [1151, 162] on icon "Next slide" at bounding box center [1166, 175] width 53 height 53
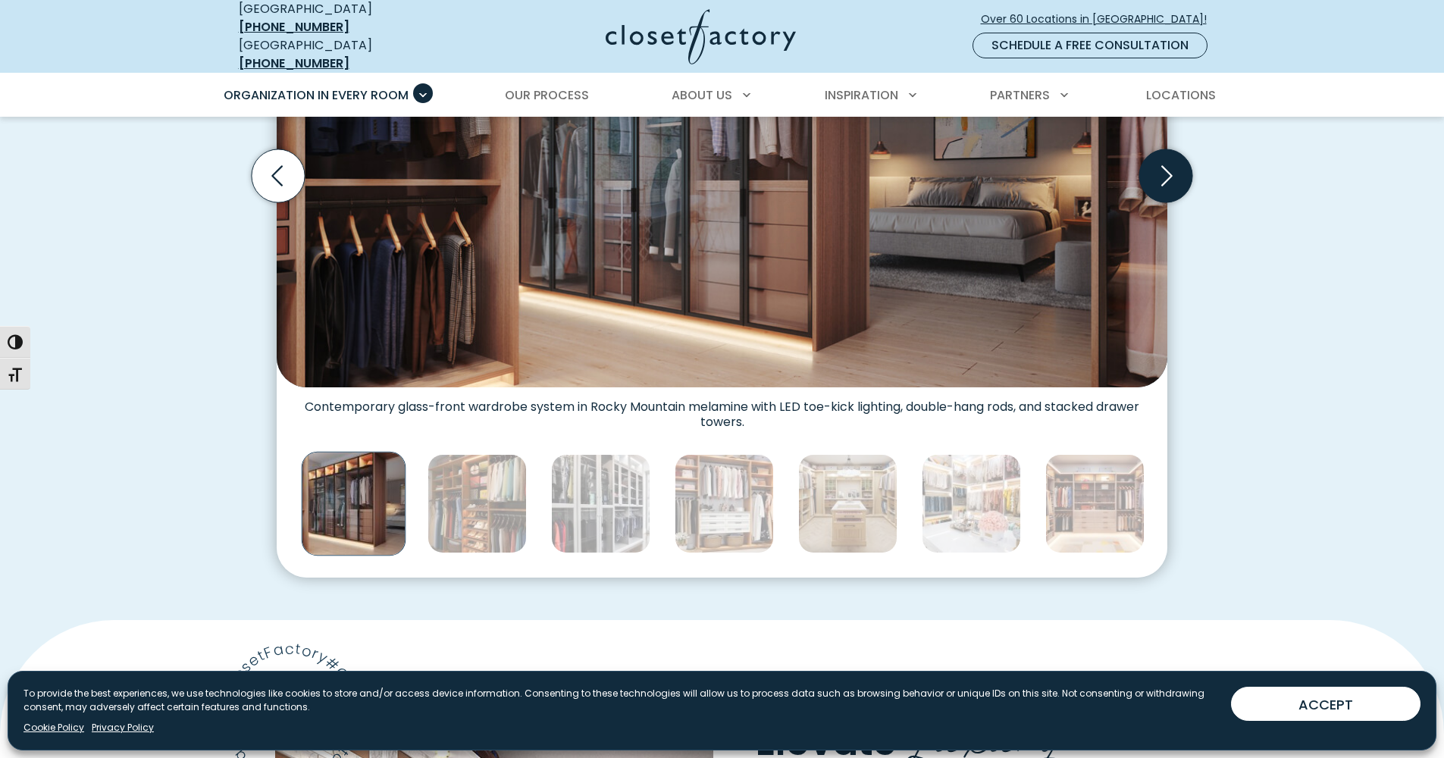
click at [1151, 162] on icon "Next slide" at bounding box center [1166, 175] width 53 height 53
click at [1150, 162] on icon "Next slide" at bounding box center [1166, 175] width 53 height 53
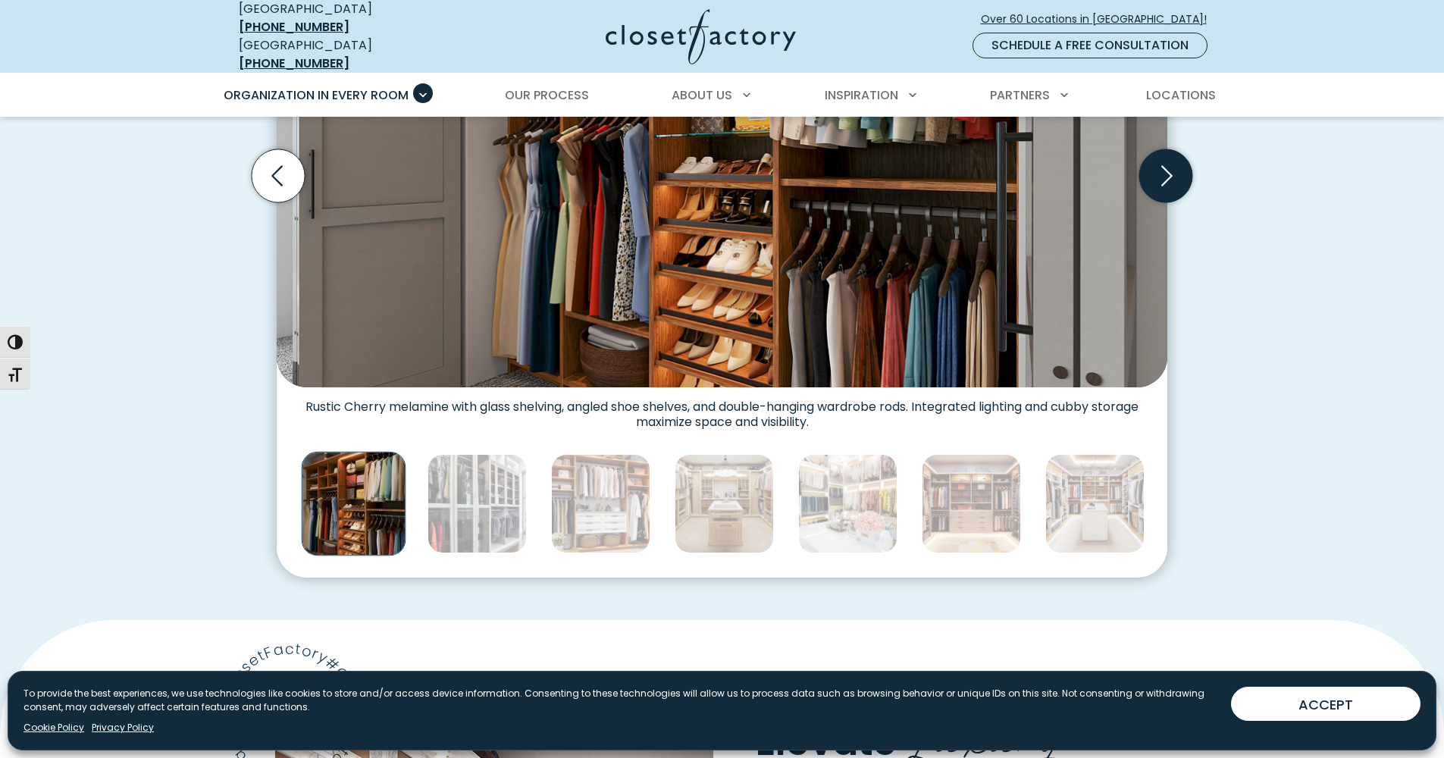
click at [1150, 162] on icon "Next slide" at bounding box center [1166, 175] width 53 height 53
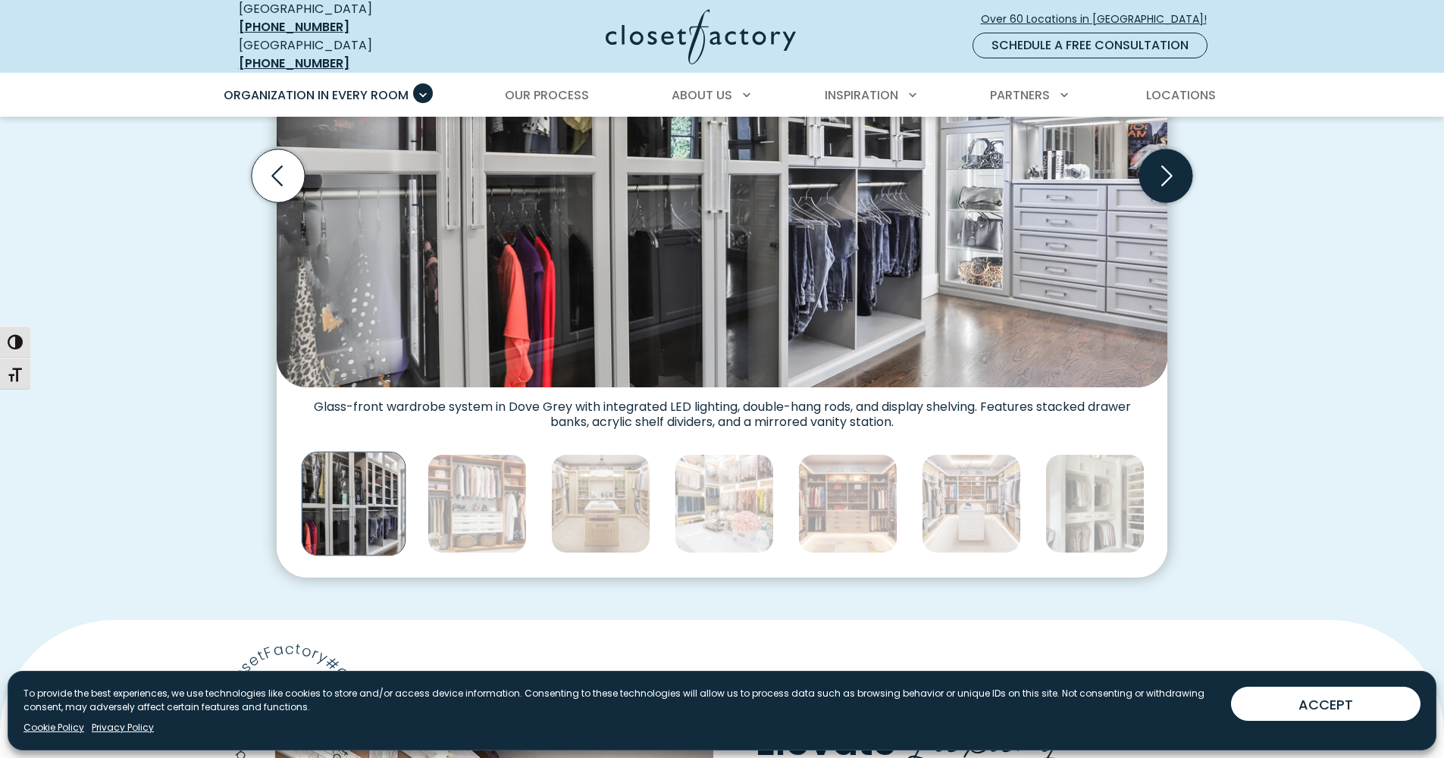
click at [1150, 162] on icon "Next slide" at bounding box center [1166, 175] width 53 height 53
click at [1151, 161] on icon "Next slide" at bounding box center [1166, 175] width 53 height 53
click at [1156, 170] on icon "Next slide" at bounding box center [1166, 175] width 53 height 53
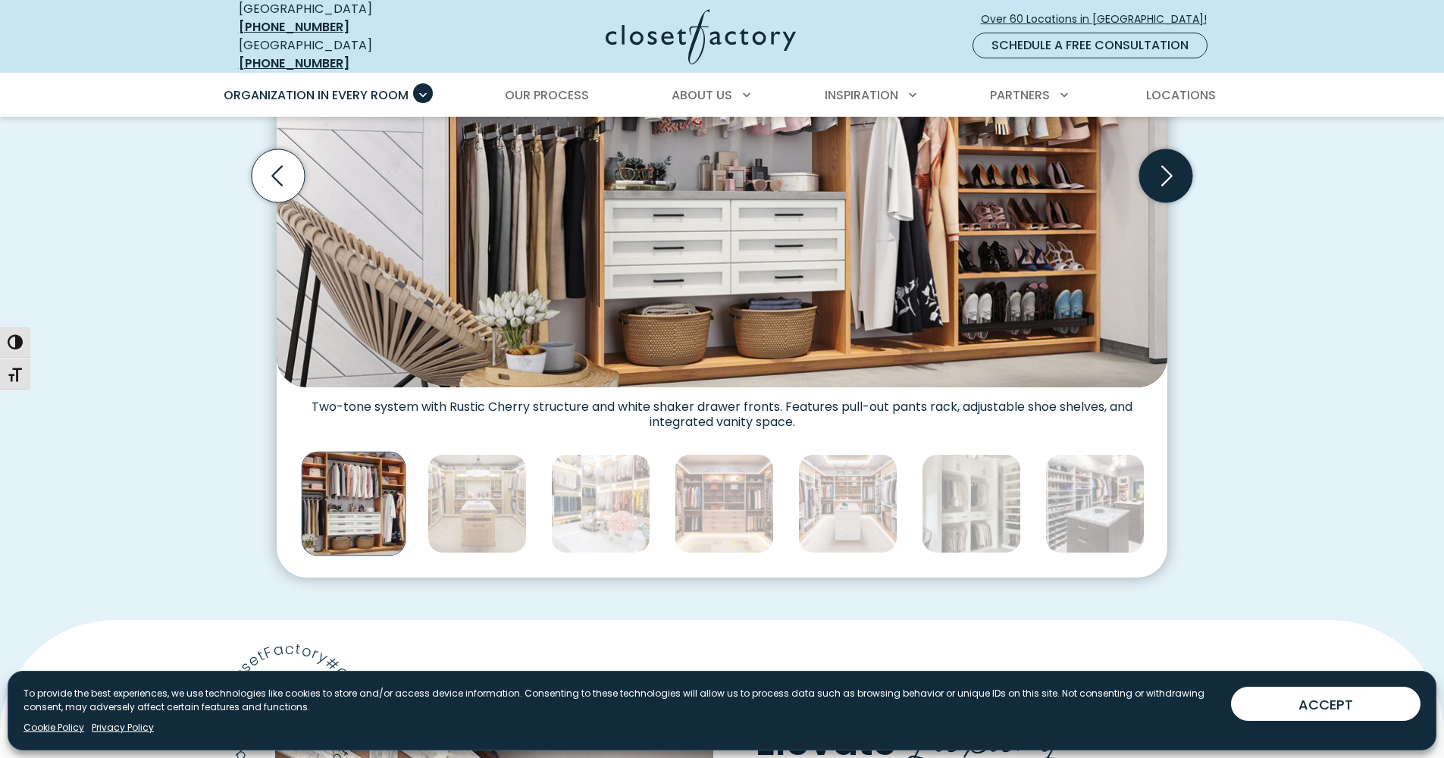
click at [1157, 172] on icon "Next slide" at bounding box center [1166, 175] width 53 height 53
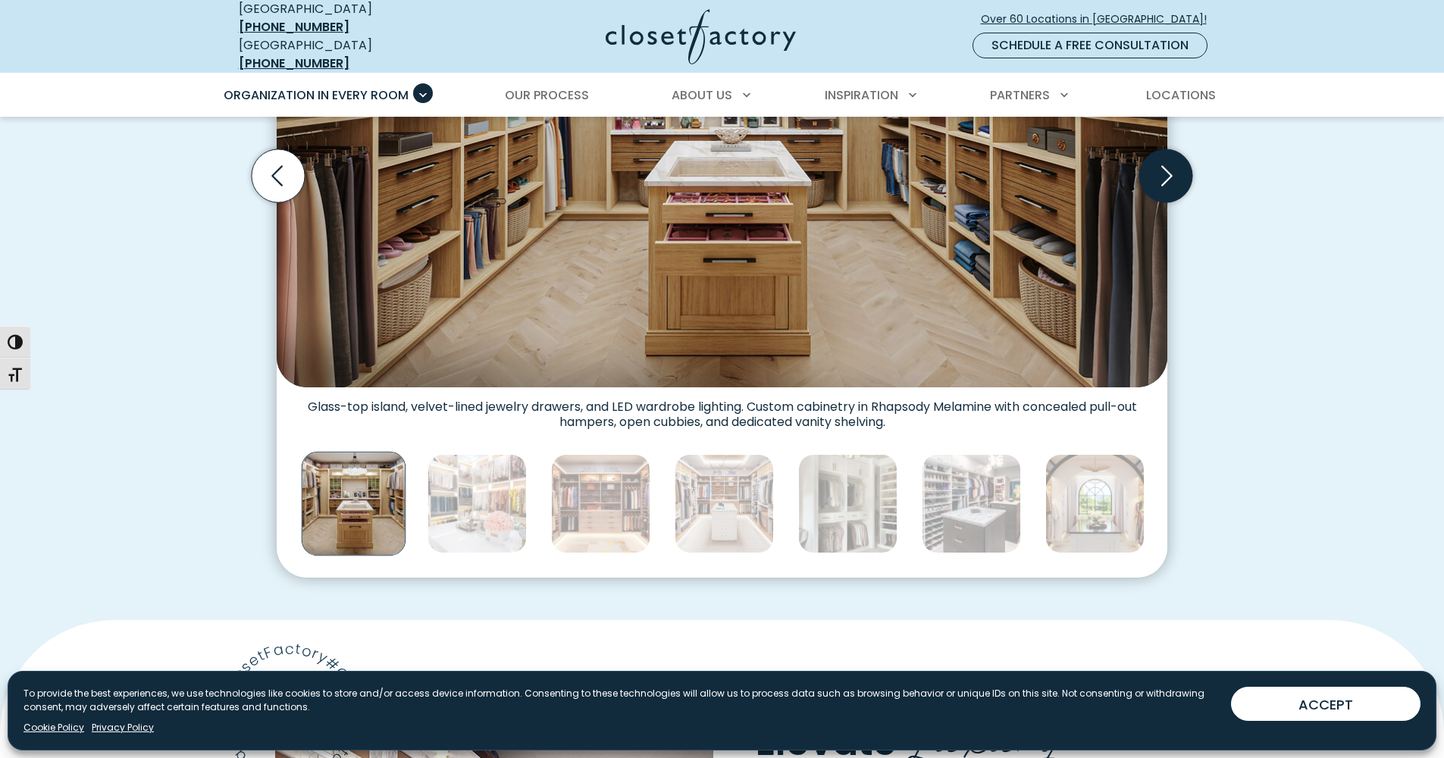
click at [1156, 172] on icon "Next slide" at bounding box center [1166, 175] width 53 height 53
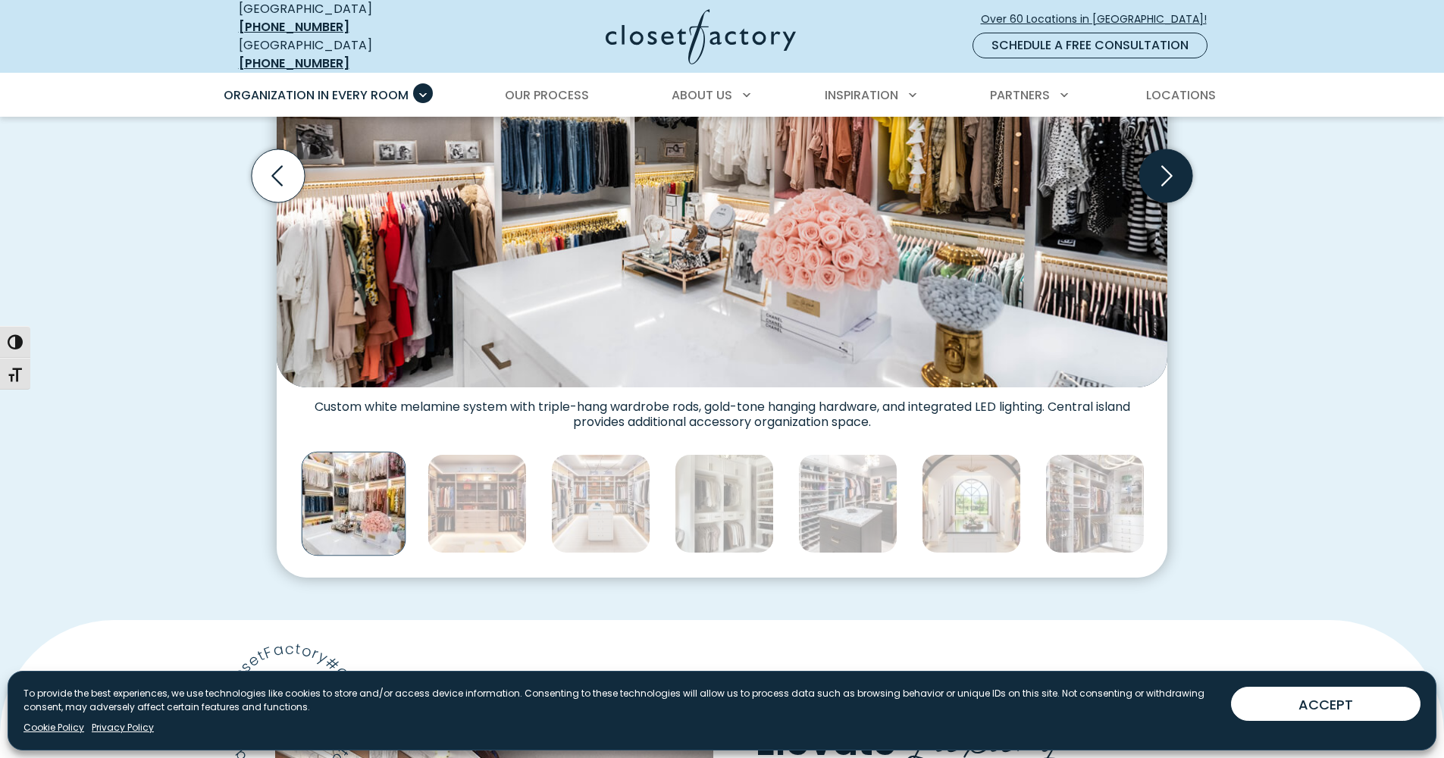
click at [1153, 170] on icon "Next slide" at bounding box center [1166, 175] width 53 height 53
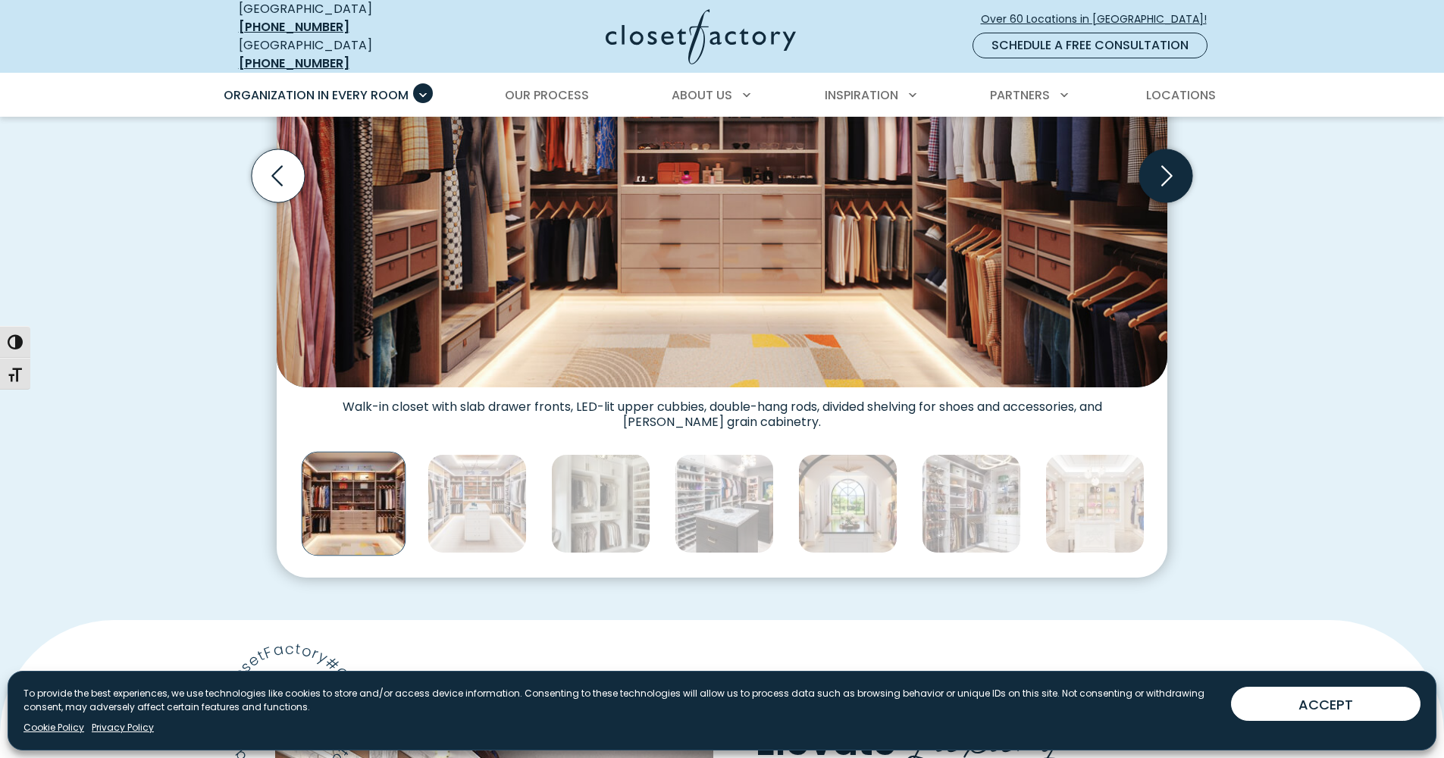
click at [1157, 171] on icon "Next slide" at bounding box center [1166, 175] width 53 height 53
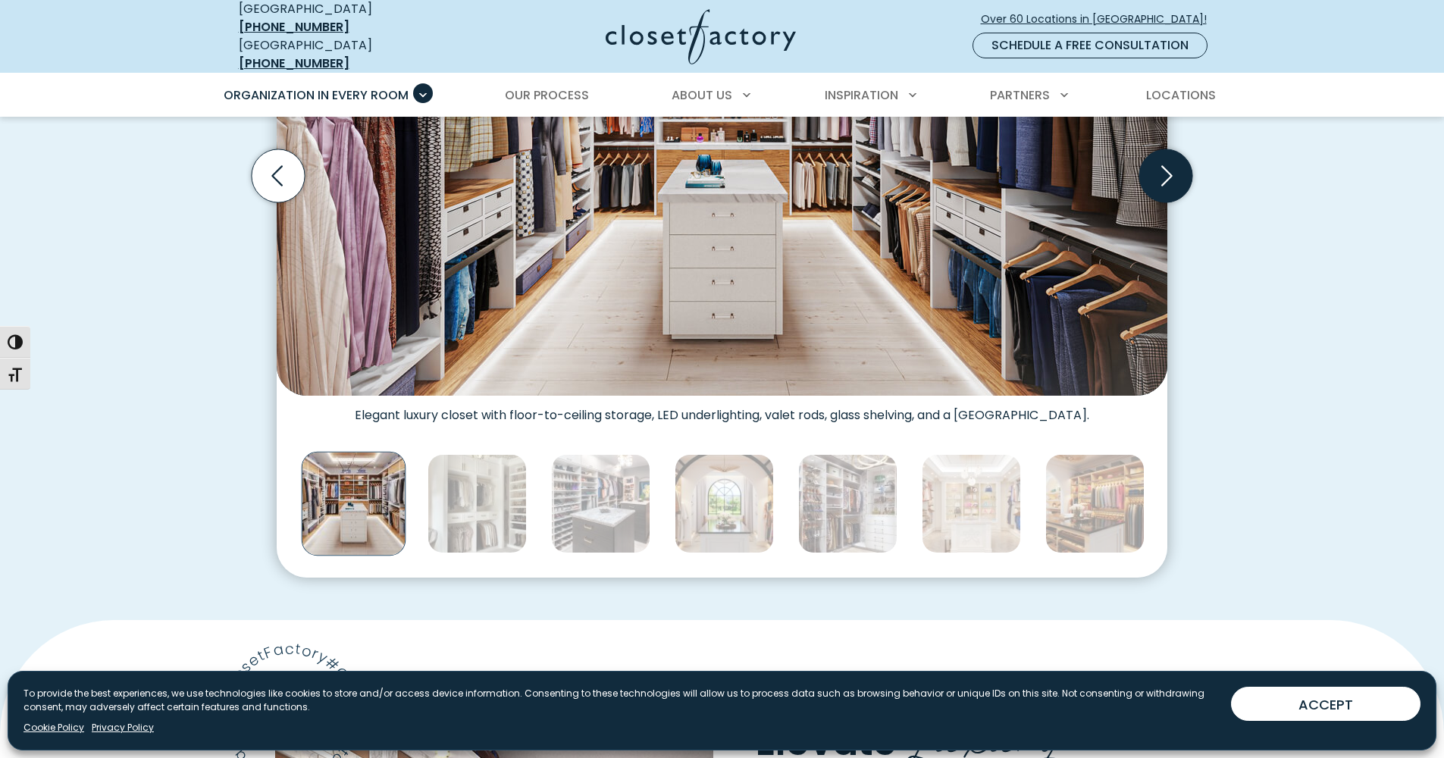
click at [1158, 171] on icon "Next slide" at bounding box center [1166, 175] width 53 height 53
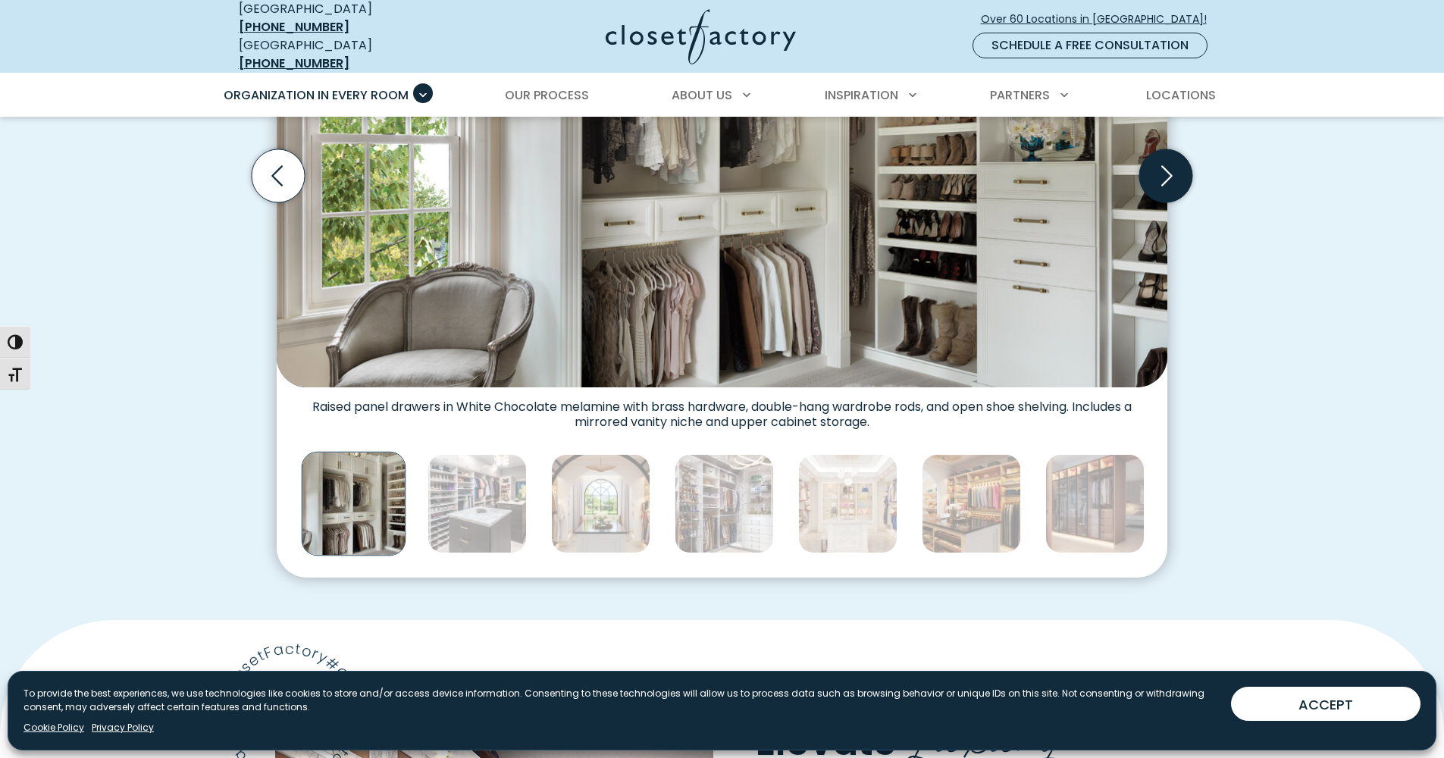
click at [1158, 171] on icon "Next slide" at bounding box center [1166, 175] width 53 height 53
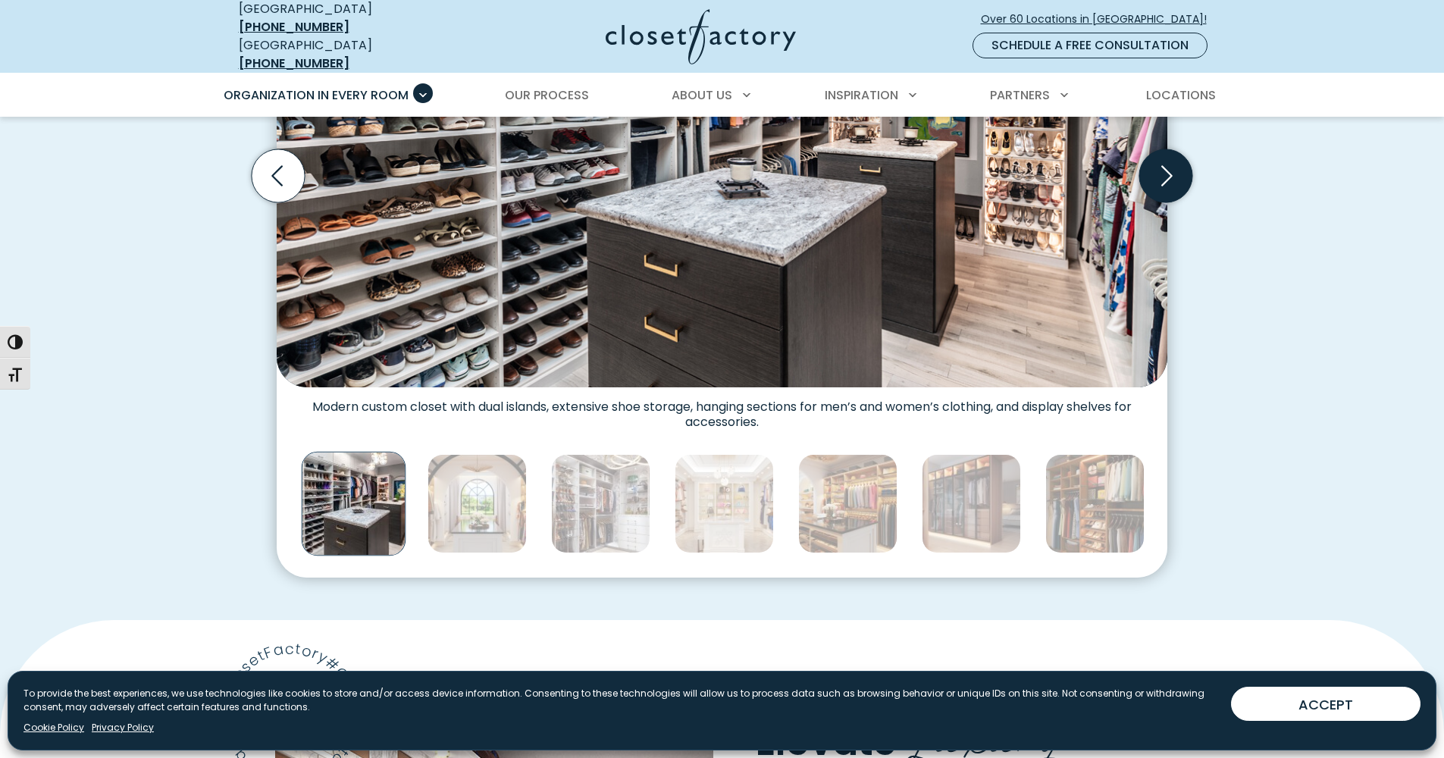
click at [1158, 171] on icon "Next slide" at bounding box center [1166, 175] width 53 height 53
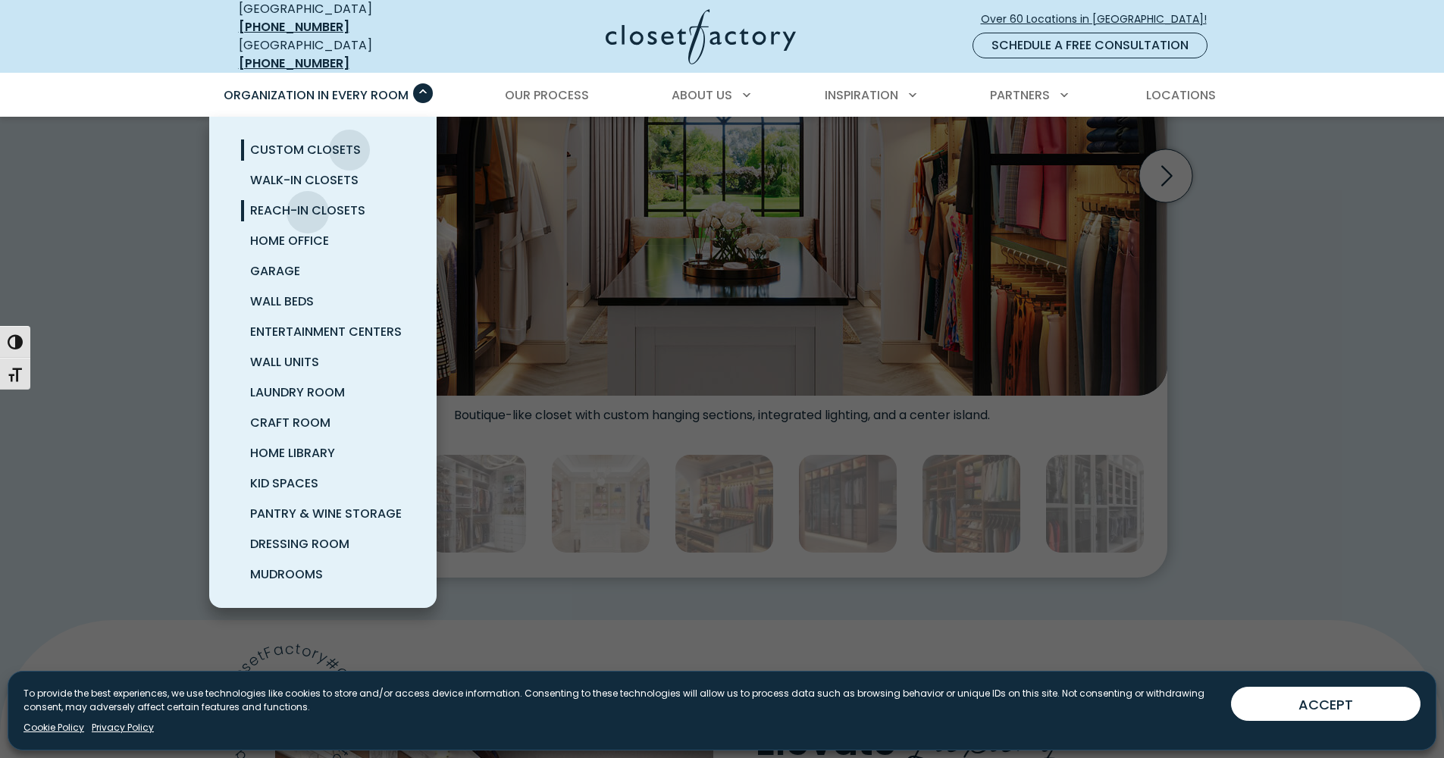
click at [308, 202] on span "Reach-In Closets" at bounding box center [307, 210] width 115 height 17
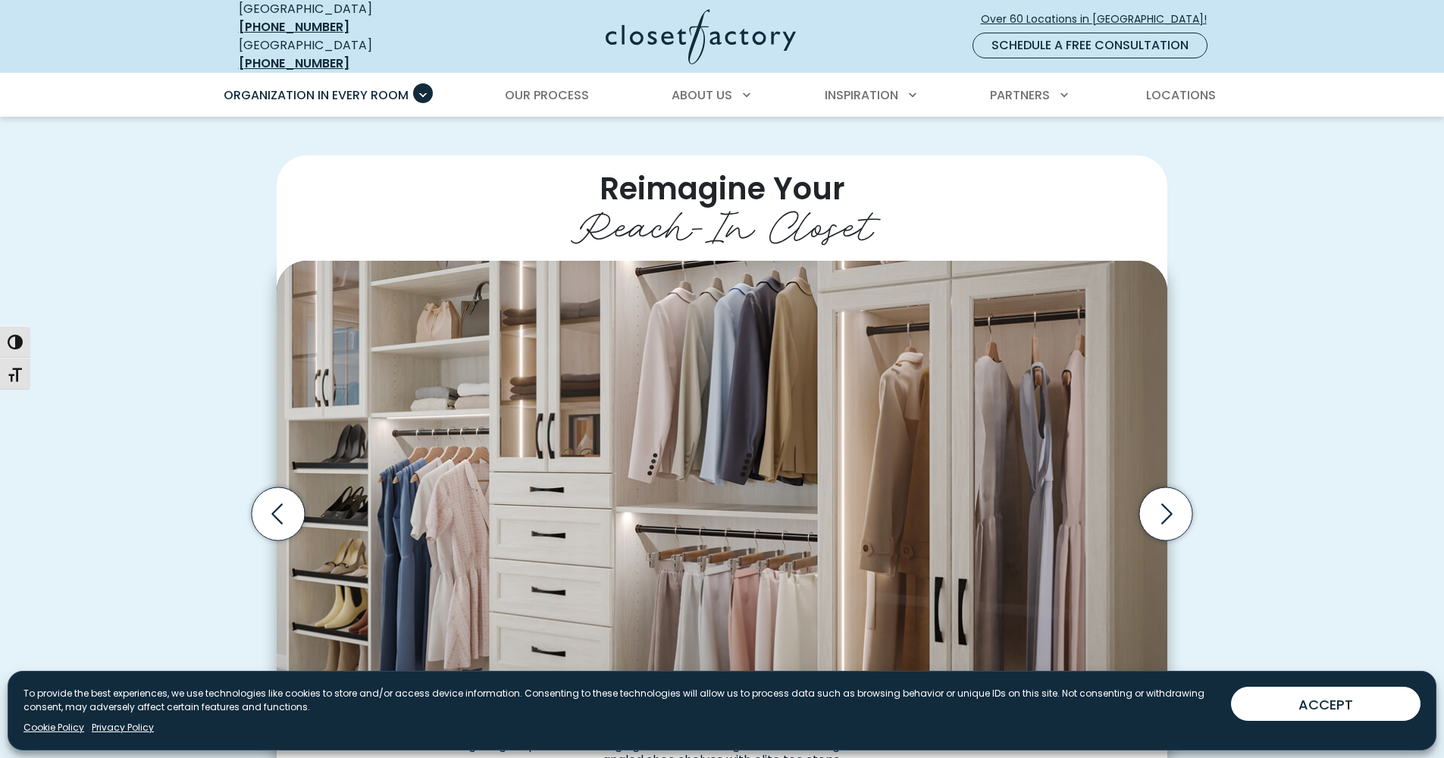
scroll to position [400, 0]
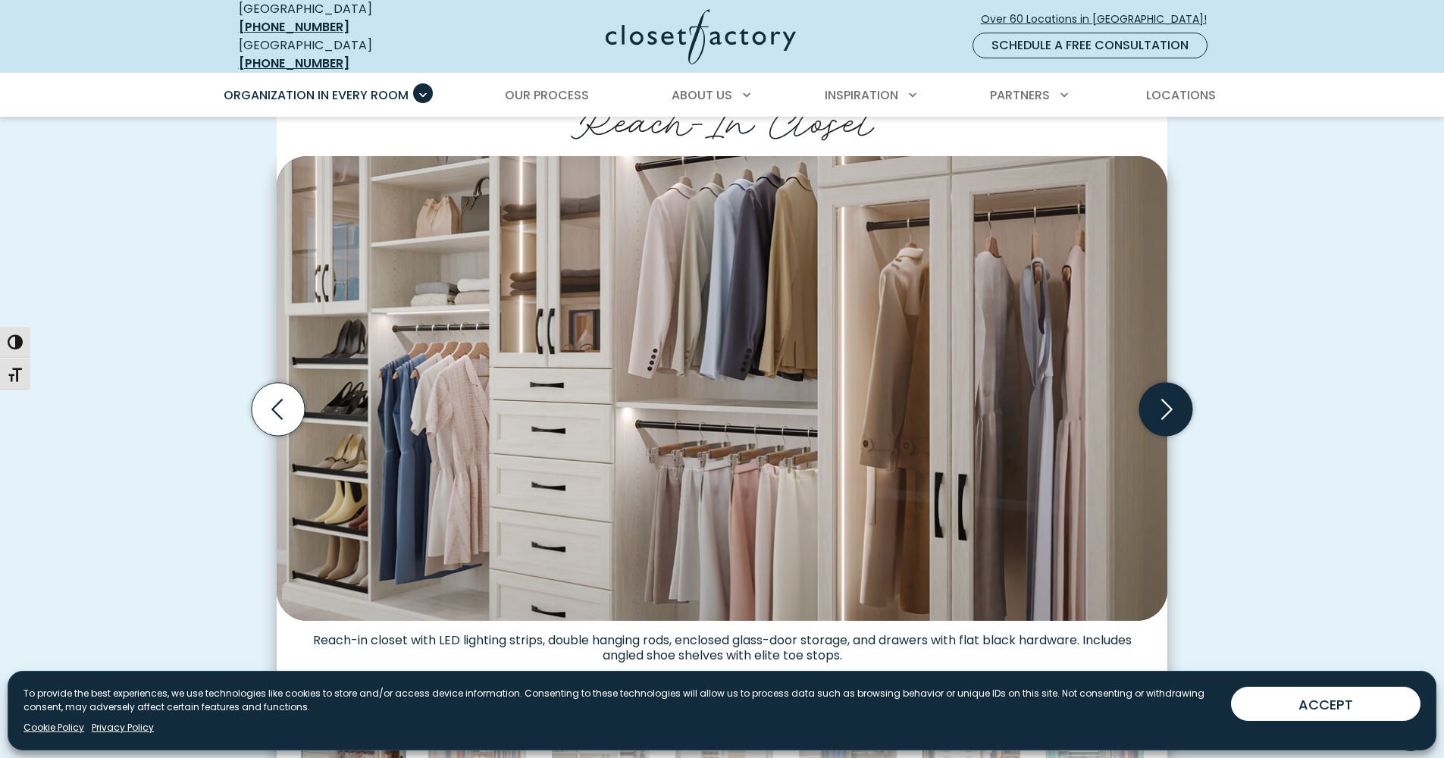
click at [1165, 407] on icon "Next slide" at bounding box center [1166, 409] width 53 height 53
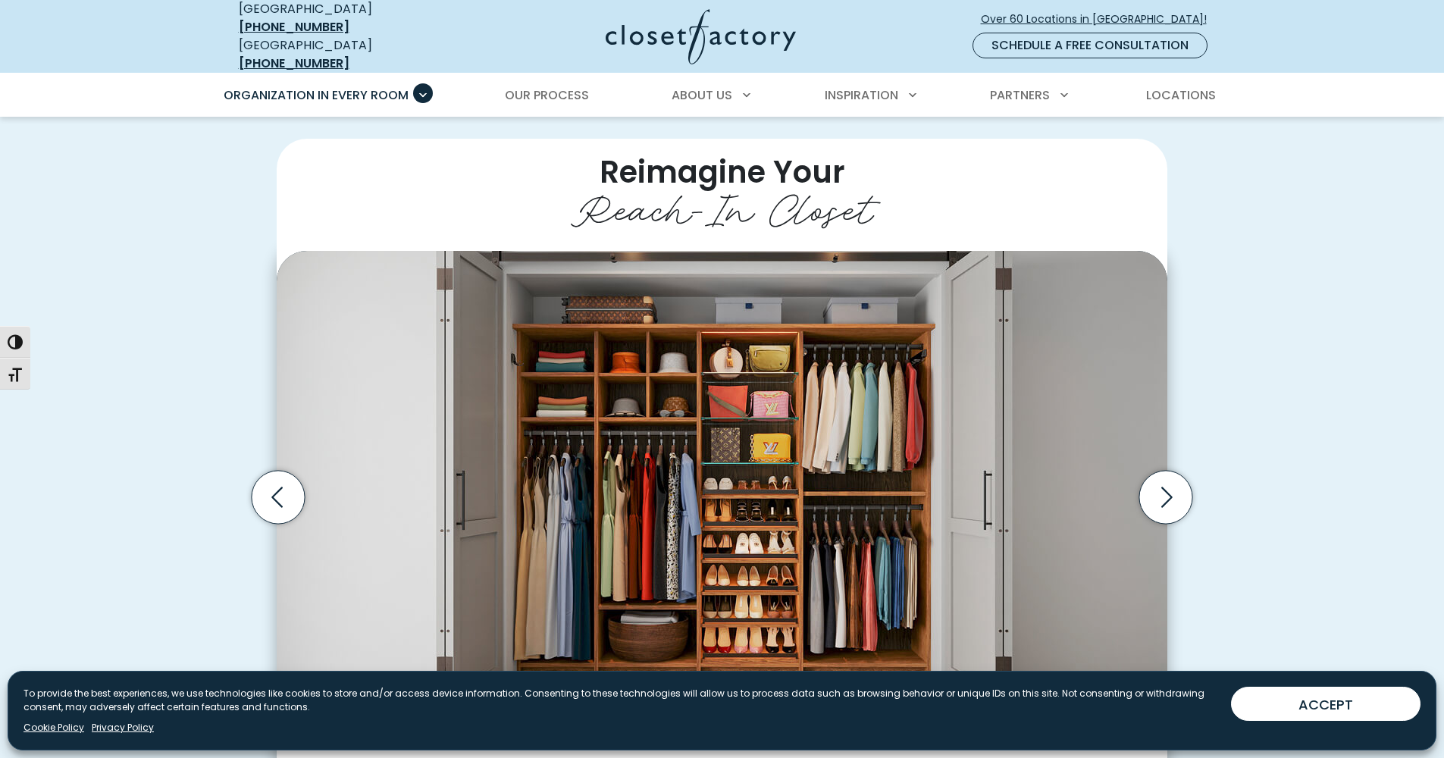
scroll to position [309, 0]
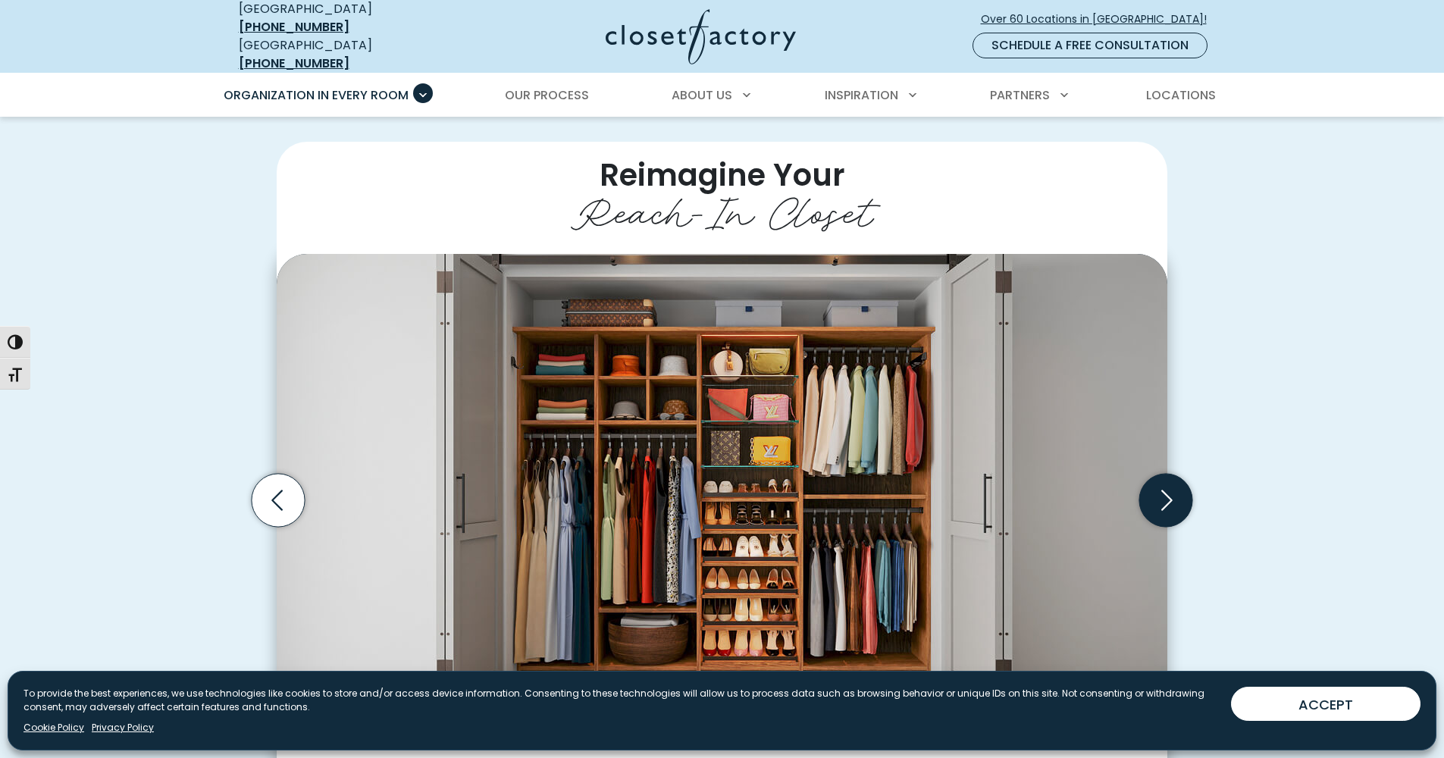
click at [1153, 488] on icon "Next slide" at bounding box center [1166, 500] width 53 height 53
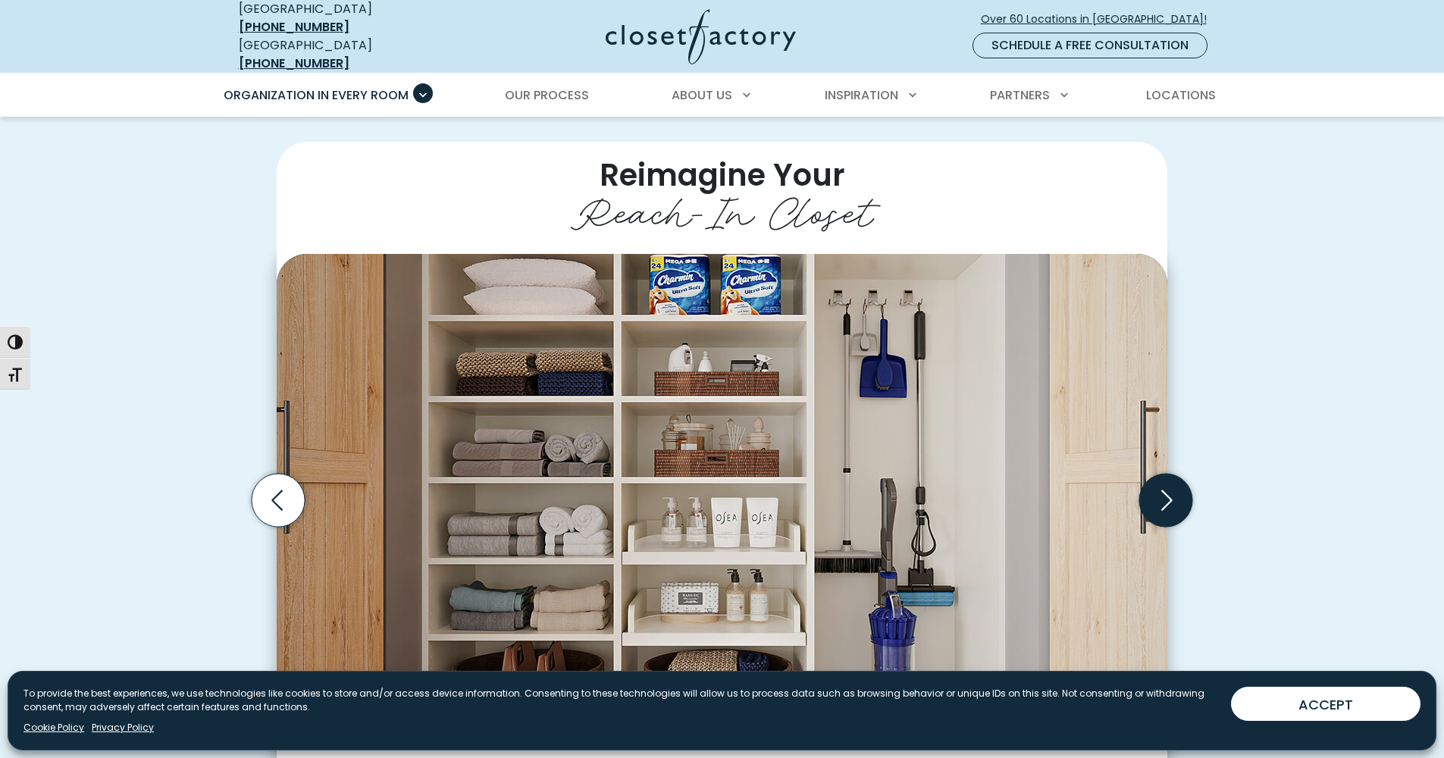
click at [1157, 494] on icon "Next slide" at bounding box center [1166, 500] width 53 height 53
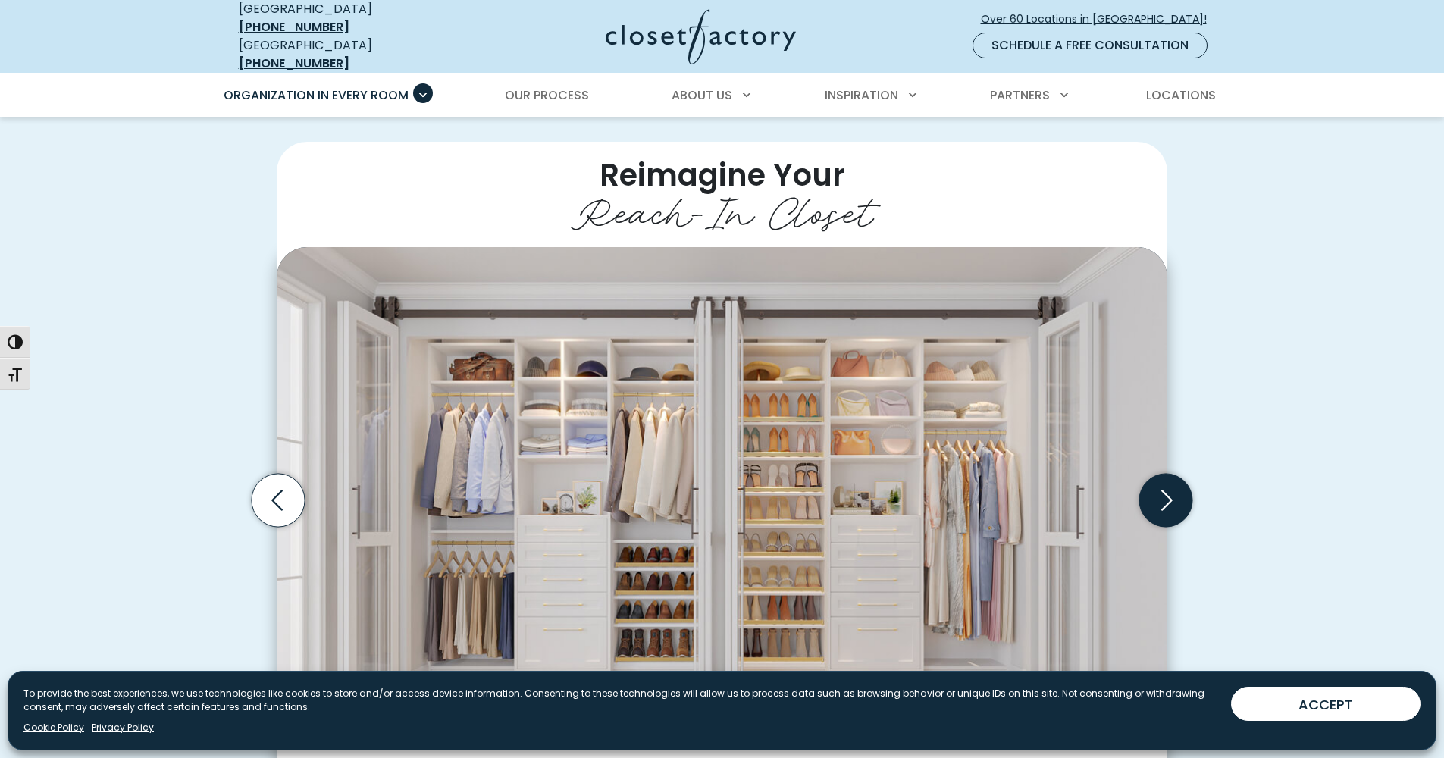
click at [1165, 500] on icon "Next slide" at bounding box center [1166, 500] width 53 height 53
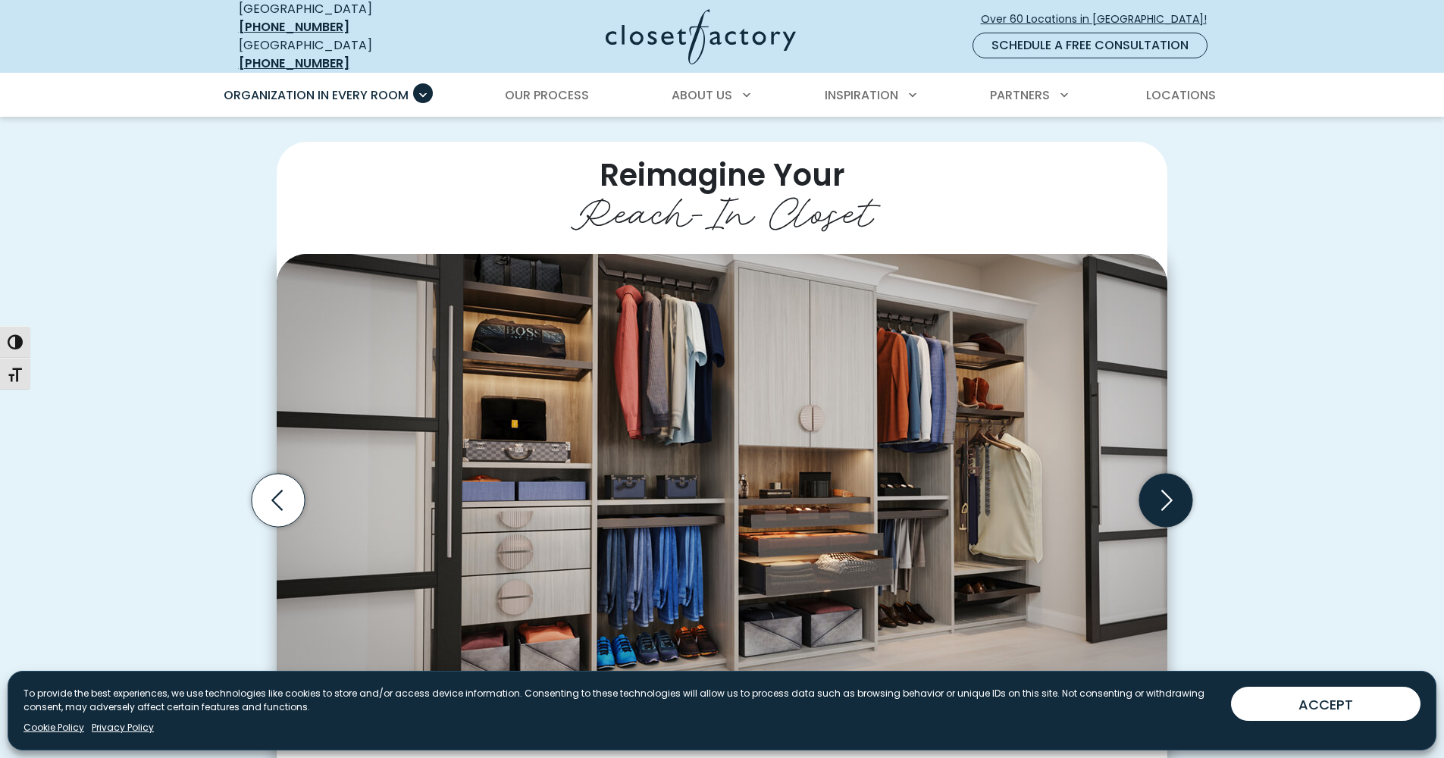
click at [1182, 498] on icon "Next slide" at bounding box center [1166, 500] width 53 height 53
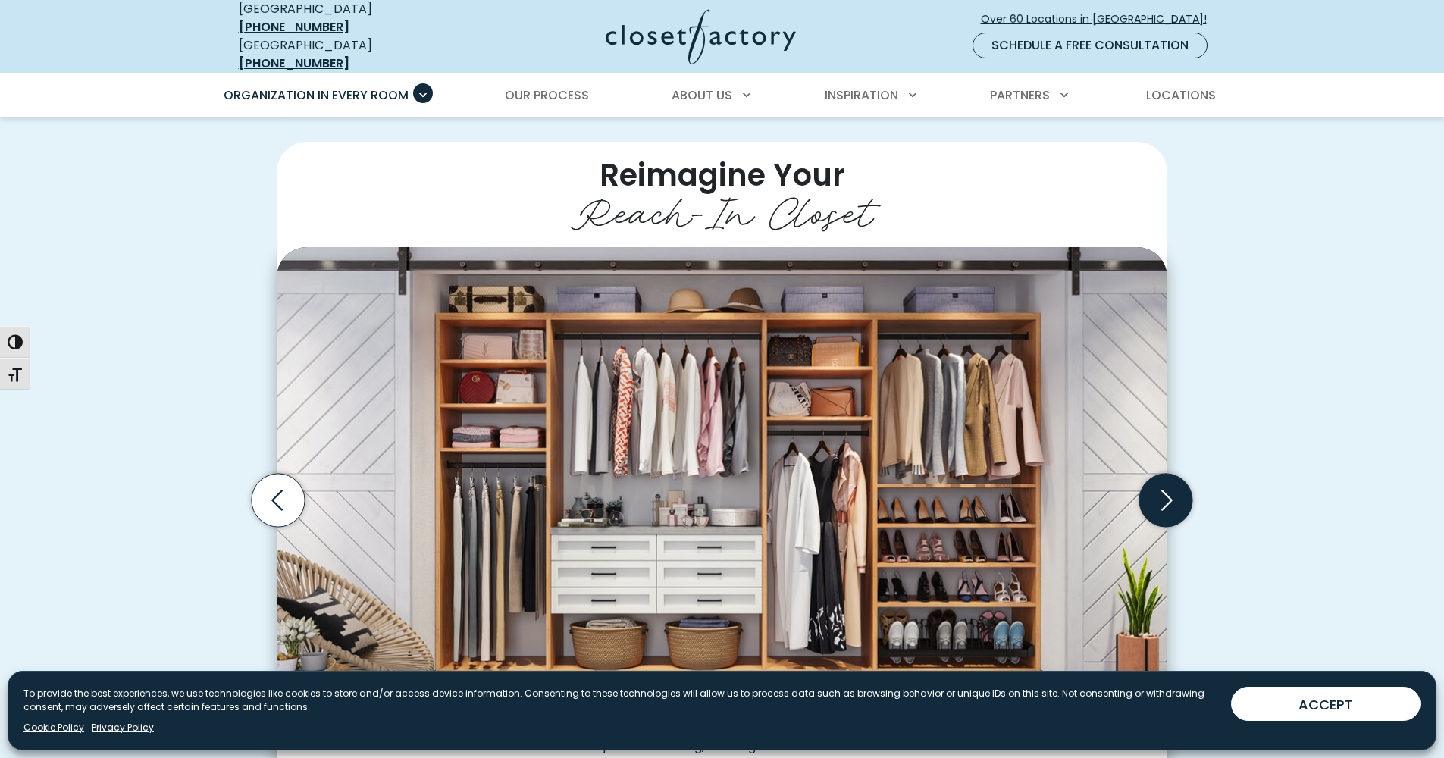
click at [1182, 498] on icon "Next slide" at bounding box center [1166, 500] width 53 height 53
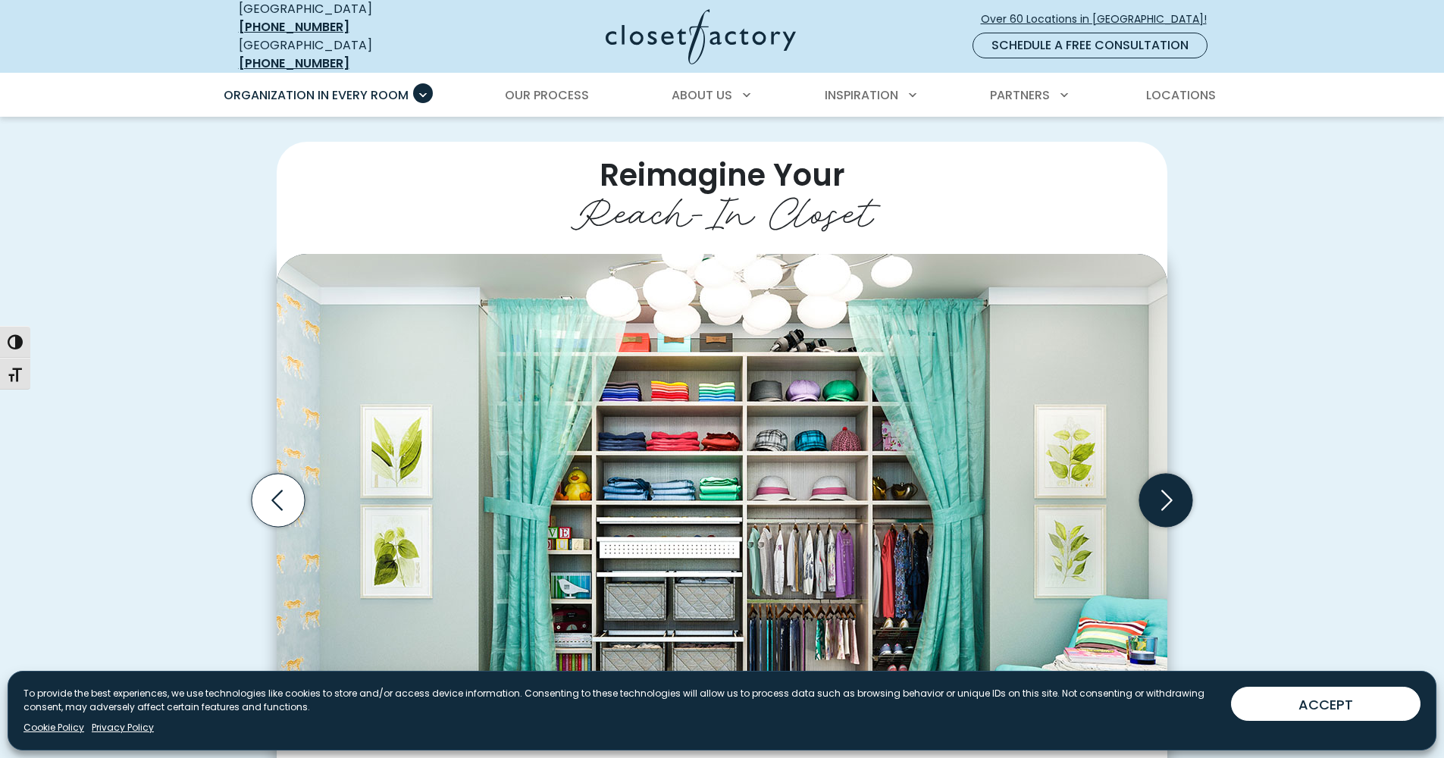
click at [1162, 494] on icon "Next slide" at bounding box center [1166, 500] width 53 height 53
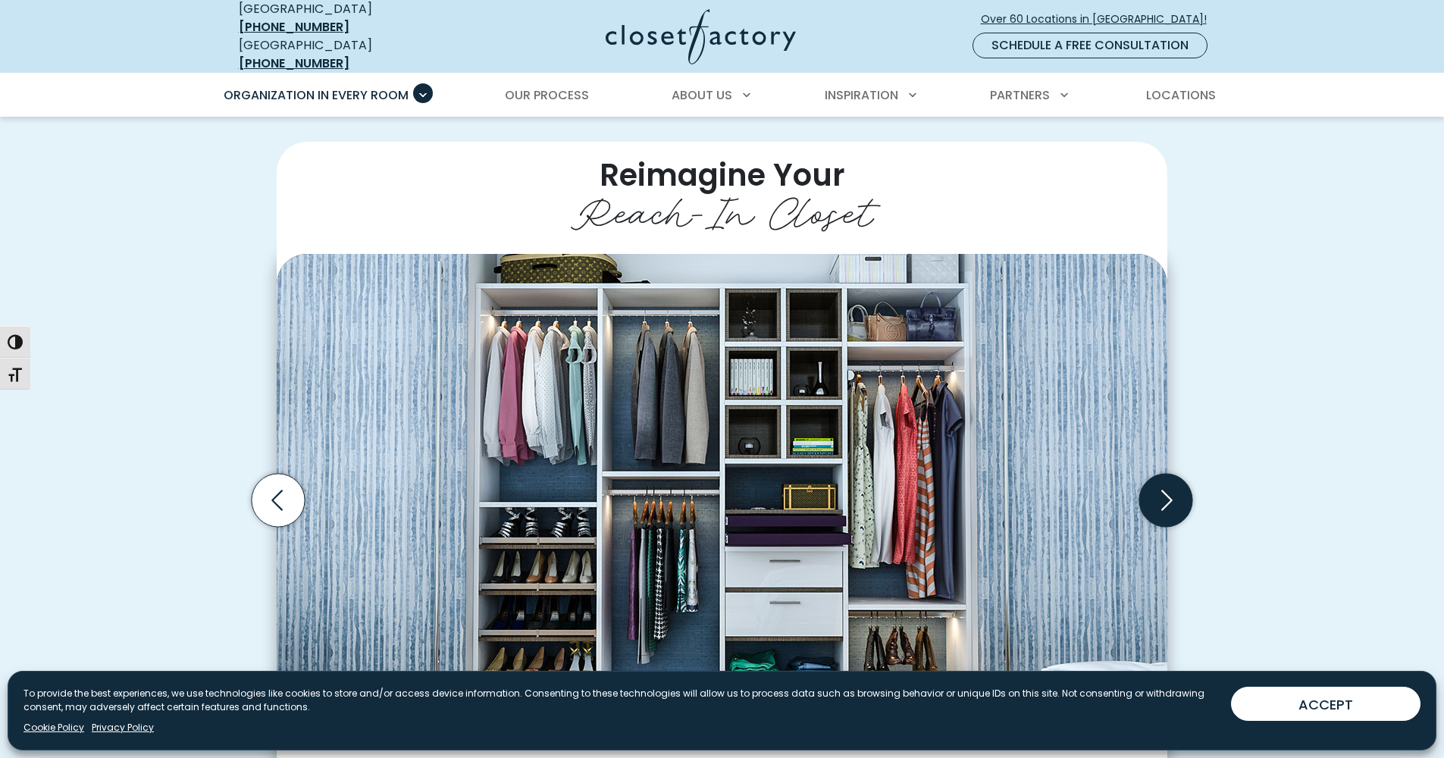
click at [1160, 491] on icon "Next slide" at bounding box center [1166, 500] width 53 height 53
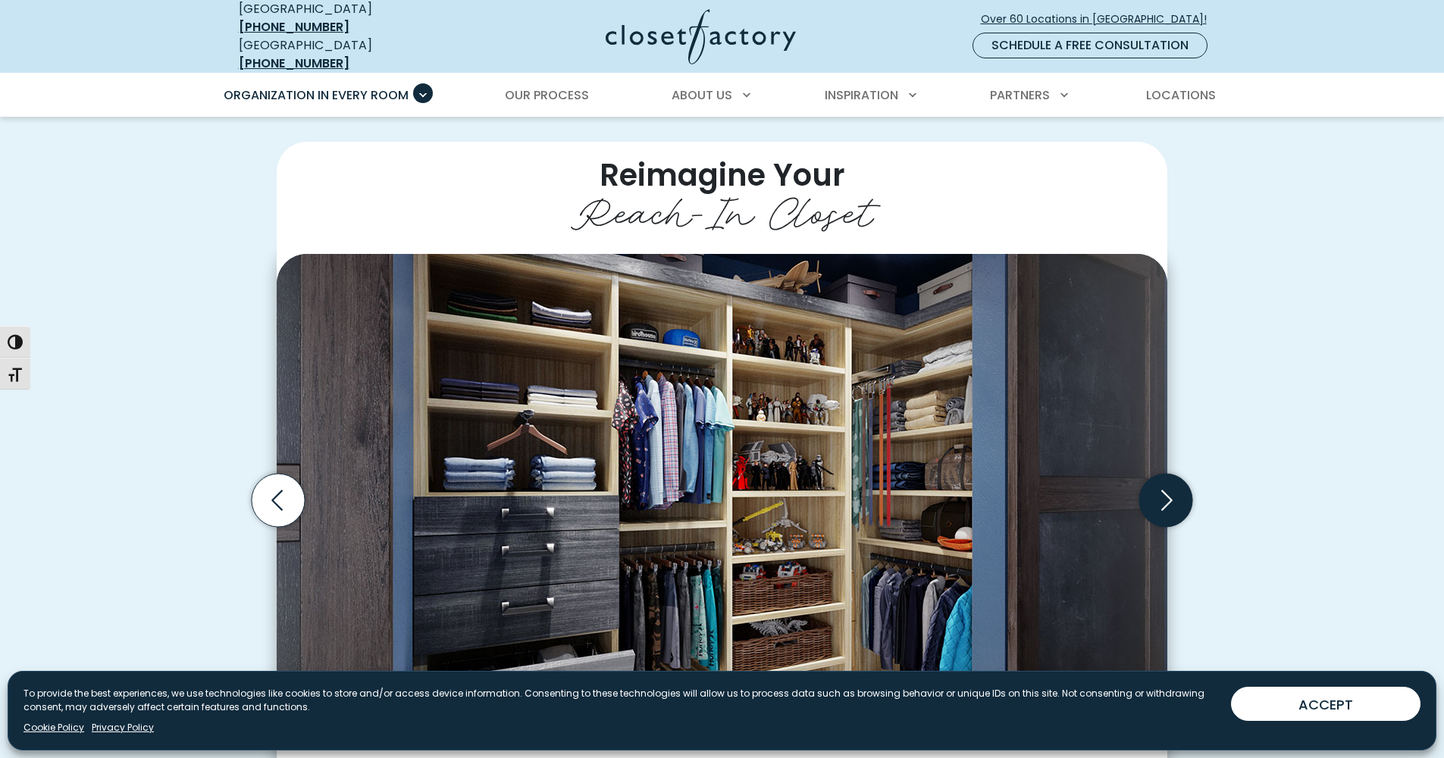
click at [1159, 490] on icon "Next slide" at bounding box center [1166, 500] width 53 height 53
